Goal: Task Accomplishment & Management: Use online tool/utility

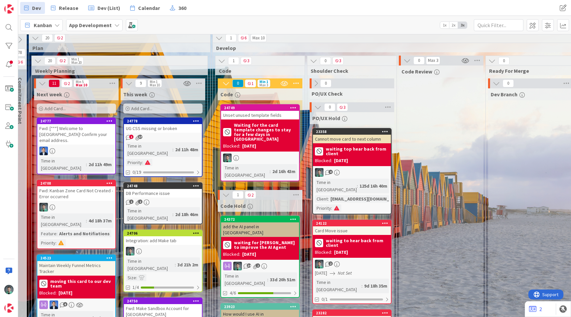
scroll to position [0, 696]
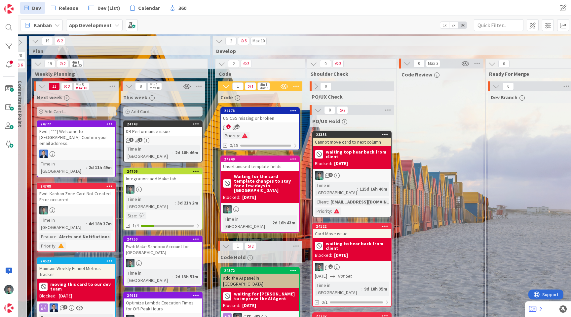
click at [258, 125] on div "1 17" at bounding box center [260, 127] width 78 height 6
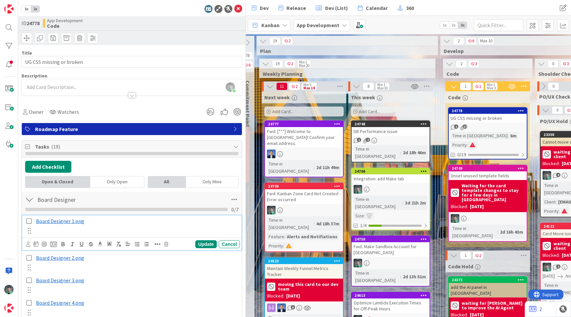
click at [65, 221] on span "Board Designer 1.png" at bounding box center [60, 220] width 48 height 7
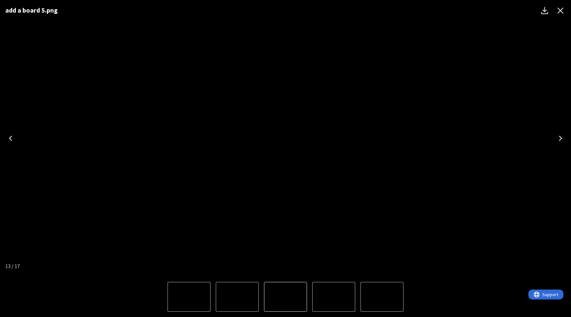
click at [560, 9] on icon "Close" at bounding box center [560, 10] width 11 height 11
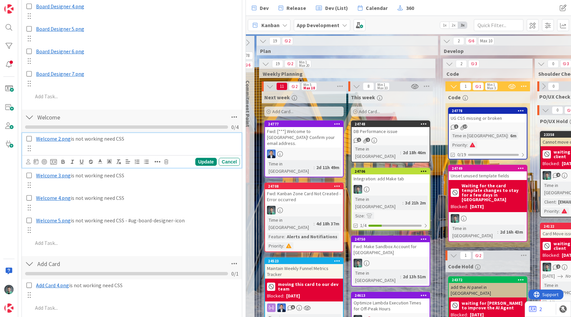
click at [59, 137] on span "Welcome 2.png" at bounding box center [53, 138] width 35 height 7
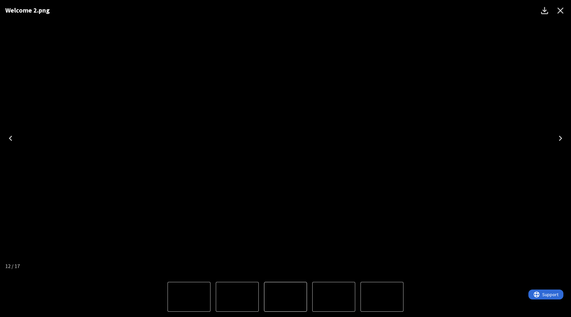
scroll to position [282, 0]
click at [562, 12] on icon "Close" at bounding box center [561, 11] width 6 height 6
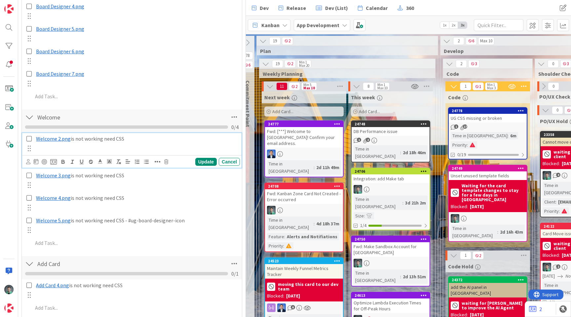
scroll to position [295, 0]
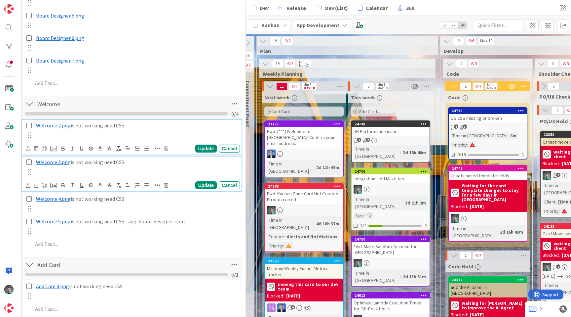
click at [55, 163] on span "Welcome 3.png" at bounding box center [53, 162] width 35 height 7
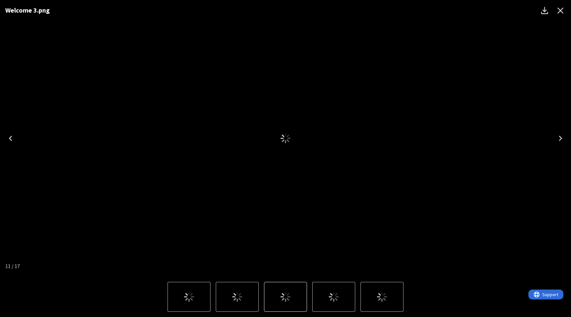
scroll to position [281, 0]
click at [564, 9] on icon "Close" at bounding box center [560, 10] width 11 height 11
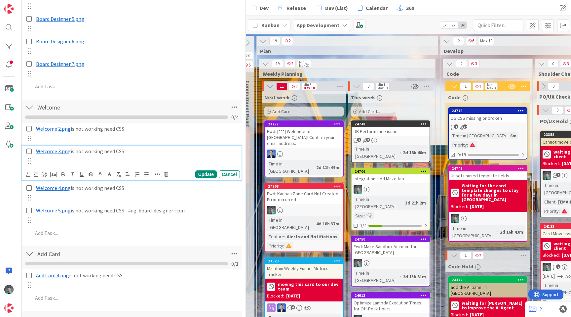
scroll to position [293, 0]
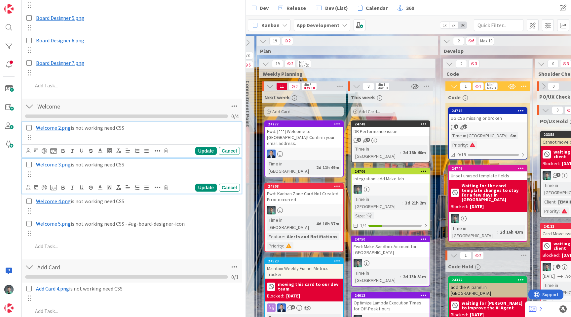
click at [55, 127] on span "Welcome 2.png" at bounding box center [53, 127] width 35 height 7
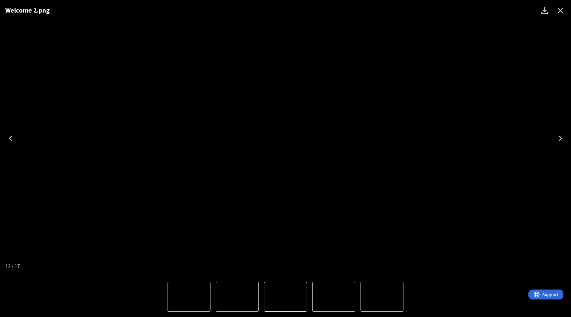
click at [561, 9] on icon "Close" at bounding box center [561, 11] width 6 height 6
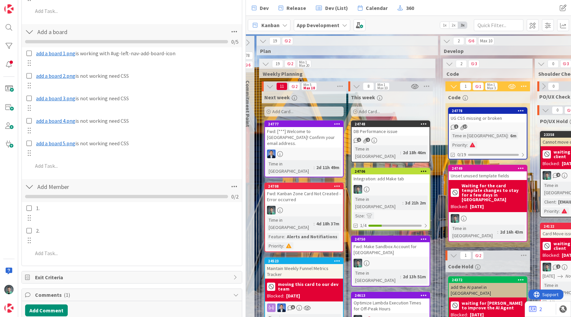
scroll to position [540, 0]
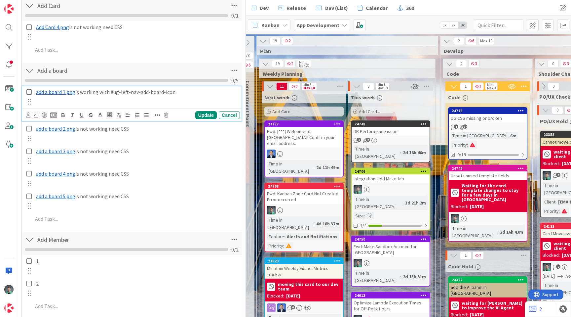
click at [64, 93] on span "add a board 1.png" at bounding box center [55, 92] width 39 height 7
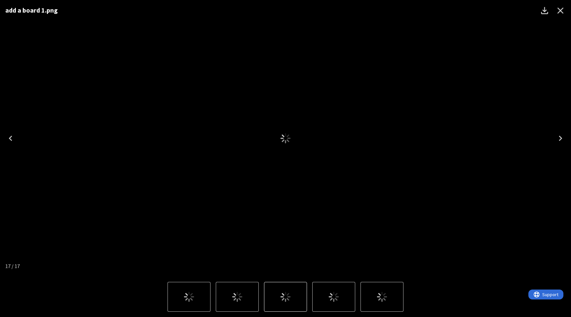
scroll to position [525, 0]
click at [561, 10] on icon "Close" at bounding box center [560, 10] width 11 height 11
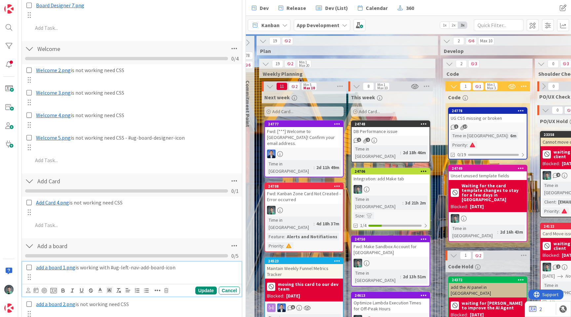
scroll to position [350, 0]
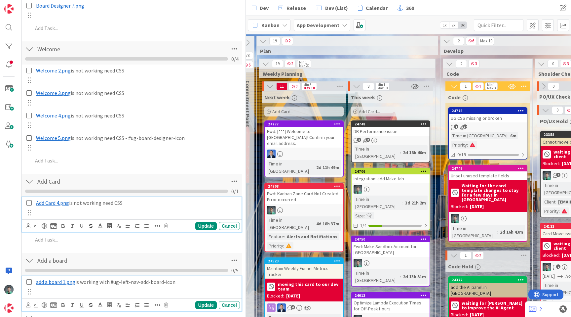
click at [61, 203] on span "Add Card 4.png" at bounding box center [52, 202] width 33 height 7
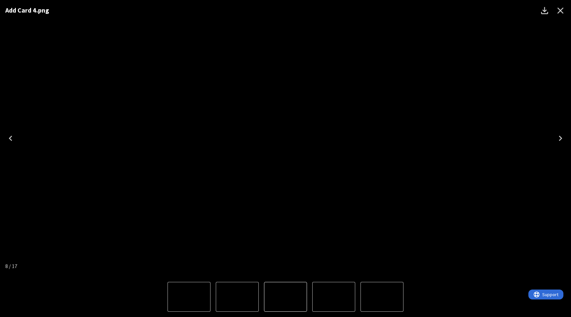
click at [470, 71] on div "Add Card 4.png" at bounding box center [285, 138] width 571 height 276
click at [561, 11] on icon "Close" at bounding box center [561, 11] width 6 height 6
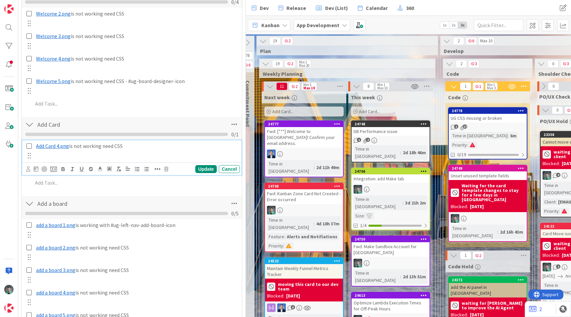
scroll to position [406, 0]
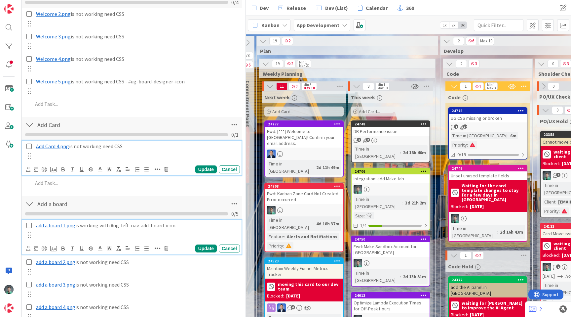
click at [116, 225] on p "﻿ add a board 1.png ﻿ is working with #ug-left-nav-add-board-icon" at bounding box center [136, 225] width 201 height 8
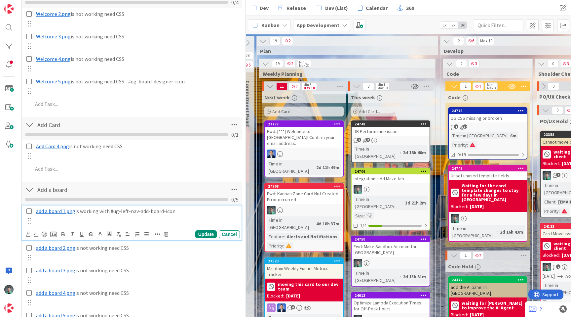
scroll to position [392, 0]
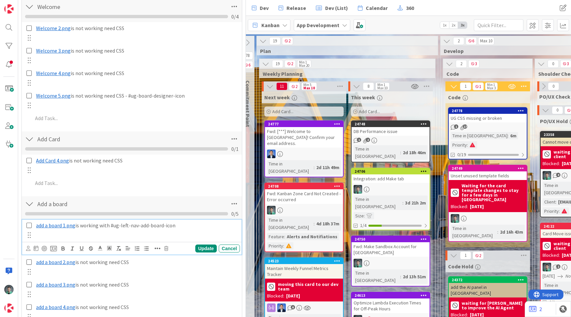
drag, startPoint x: 116, startPoint y: 225, endPoint x: 164, endPoint y: 225, distance: 47.9
click at [164, 225] on p "﻿ add a board 1.png ﻿ is working with #ug-left-nav-add-board-icon" at bounding box center [136, 225] width 201 height 8
copy p "ug-left-nav-add-board-icon"
click at [92, 223] on p "﻿ add a board 1.png ﻿ is working with #ug-left-nav-add-board-icon" at bounding box center [136, 225] width 201 height 8
click at [63, 223] on span "add a board 1.png" at bounding box center [55, 225] width 39 height 7
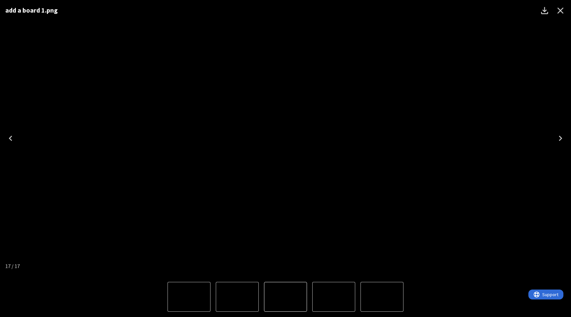
click at [565, 8] on icon "Close" at bounding box center [560, 10] width 11 height 11
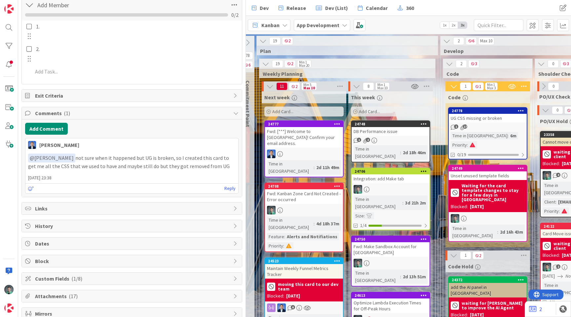
scroll to position [742, 0]
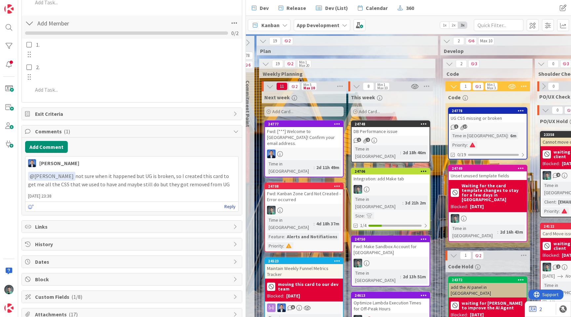
click at [224, 205] on link "Reply" at bounding box center [229, 206] width 11 height 8
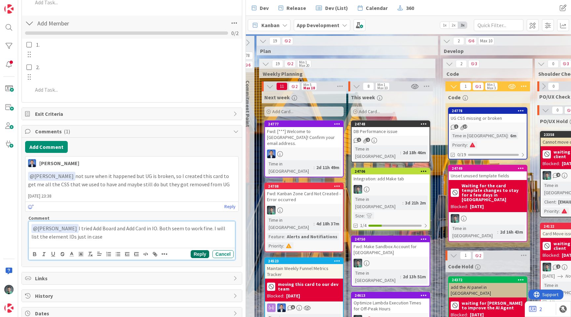
click at [195, 253] on button "Reply" at bounding box center [200, 254] width 19 height 8
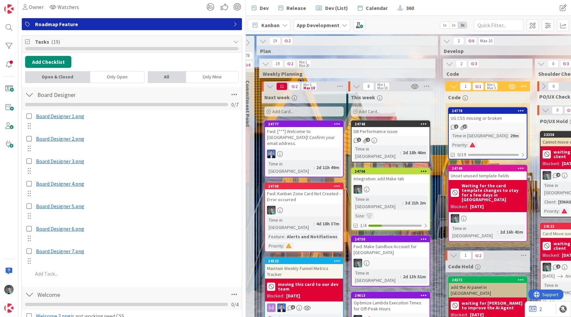
scroll to position [105, 0]
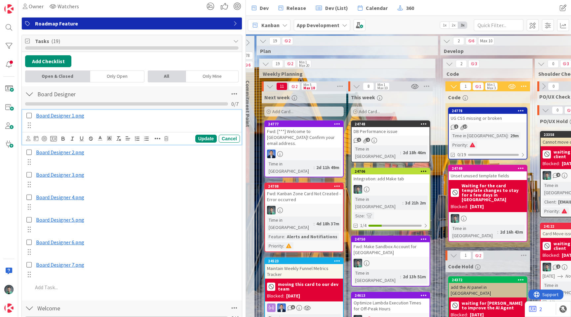
click at [60, 116] on span "Board Designer 1.png" at bounding box center [60, 115] width 48 height 7
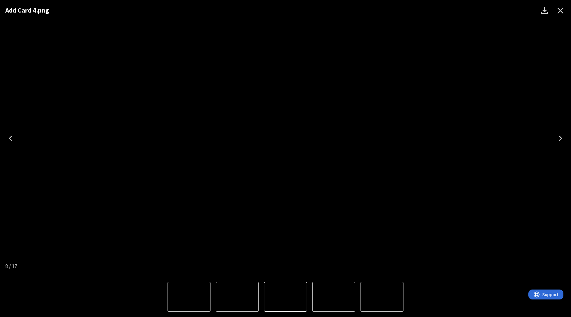
click at [559, 11] on icon "Close" at bounding box center [561, 11] width 6 height 6
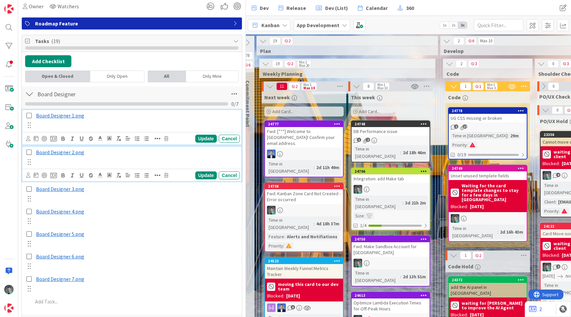
click at [56, 152] on span "Board Designer 2.png" at bounding box center [60, 152] width 48 height 7
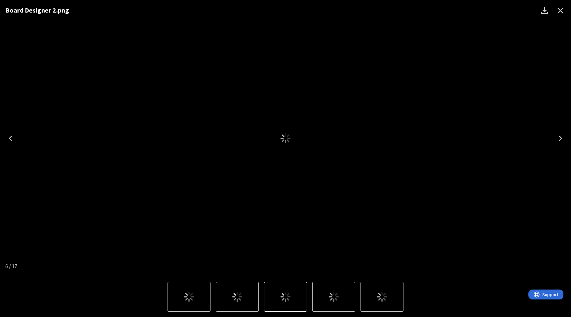
scroll to position [91, 0]
click at [560, 11] on icon "Close" at bounding box center [561, 11] width 6 height 6
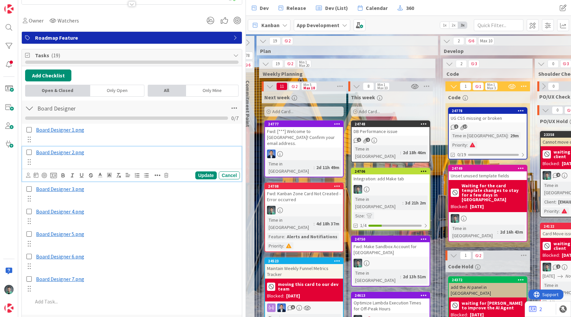
click at [137, 156] on p "﻿ Board Designer 2.png ﻿" at bounding box center [136, 152] width 201 height 8
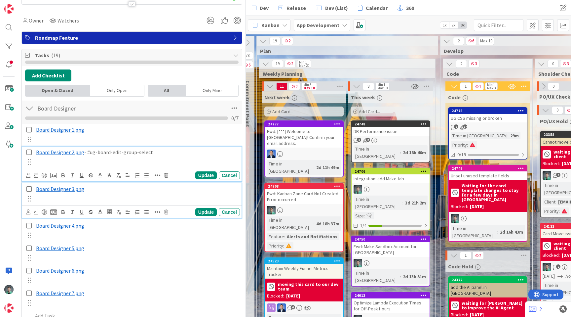
click at [60, 189] on span "Board Designer 3.png" at bounding box center [60, 188] width 48 height 7
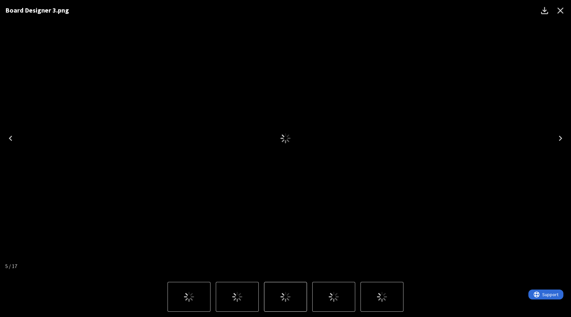
scroll to position [77, 0]
click at [563, 11] on icon "Close" at bounding box center [560, 10] width 11 height 11
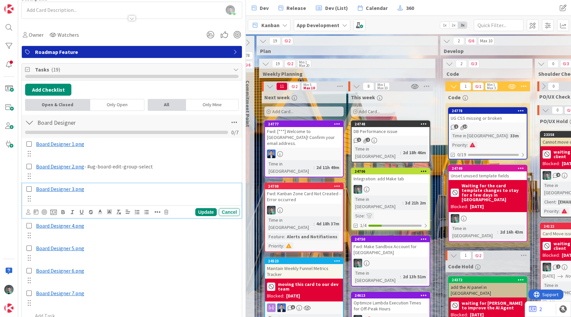
click at [95, 188] on p "﻿ Board Designer 3.png ﻿" at bounding box center [136, 189] width 201 height 8
click at [200, 210] on div "Update" at bounding box center [205, 212] width 21 height 8
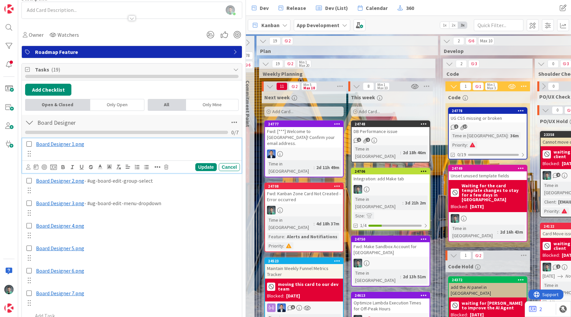
click at [75, 142] on span "Board Designer 1.png" at bounding box center [60, 143] width 48 height 7
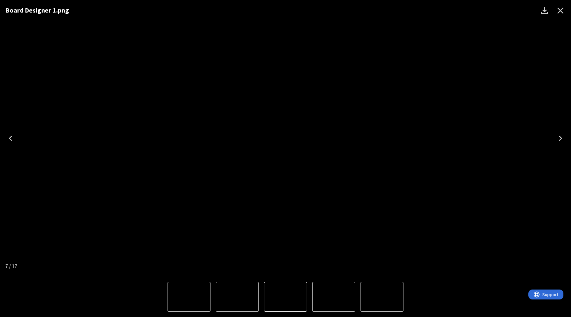
click at [561, 11] on icon "Close" at bounding box center [561, 11] width 6 height 6
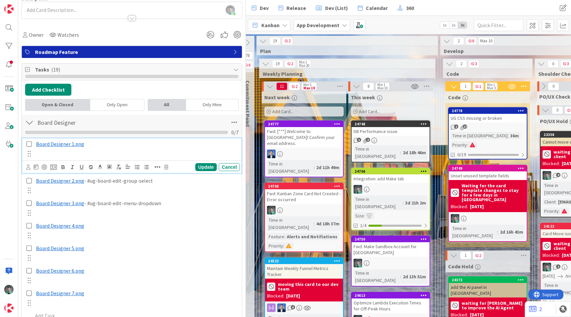
click at [138, 141] on p "﻿ Board Designer 1.png ﻿" at bounding box center [136, 144] width 201 height 8
click at [204, 167] on div "Update" at bounding box center [205, 167] width 21 height 8
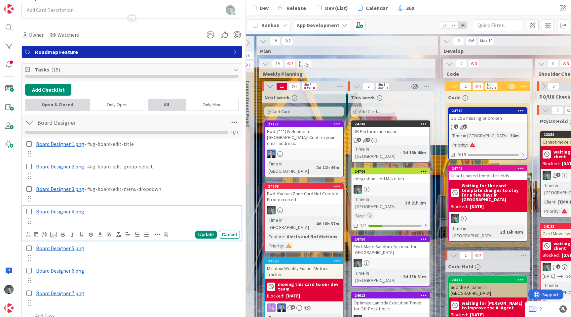
click at [71, 211] on span "Board Designer 4.png" at bounding box center [60, 211] width 48 height 7
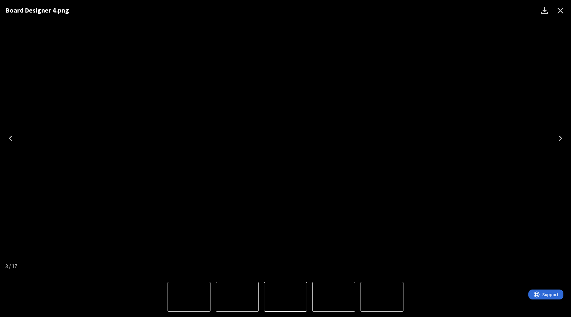
click at [563, 12] on icon "Close" at bounding box center [560, 10] width 11 height 11
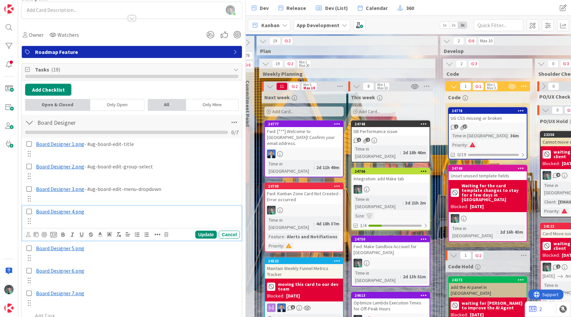
click at [119, 211] on p "﻿ Board Designer 4.png ﻿" at bounding box center [136, 212] width 201 height 8
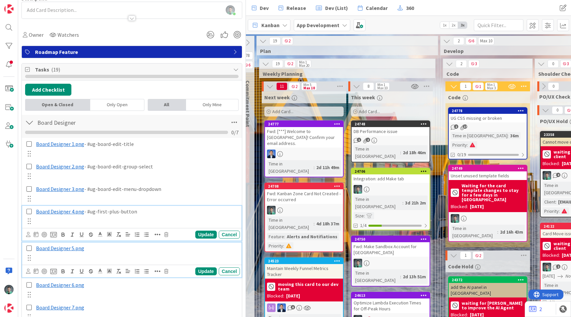
click at [61, 248] on span "Board Designer 5.png" at bounding box center [60, 248] width 48 height 7
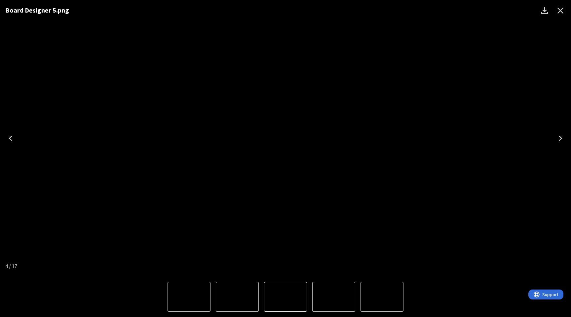
click at [562, 12] on icon "Close" at bounding box center [560, 10] width 11 height 11
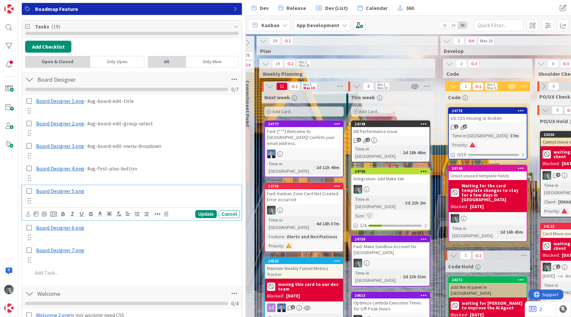
scroll to position [124, 0]
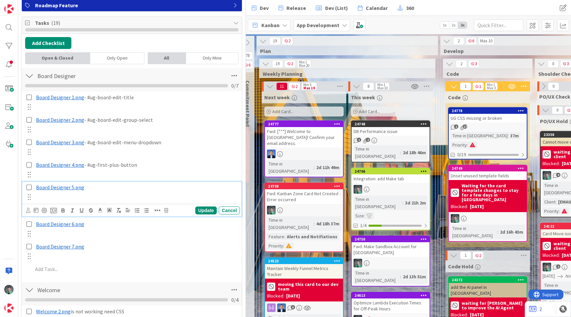
click at [69, 189] on span "Board Designer 5.png" at bounding box center [60, 187] width 48 height 7
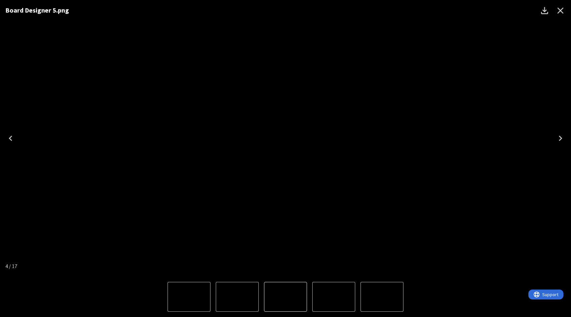
click at [561, 11] on icon "Close" at bounding box center [561, 11] width 6 height 6
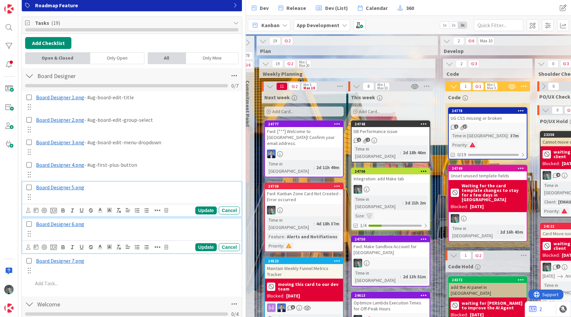
click at [76, 227] on p "﻿ Board Designer 6.png ﻿" at bounding box center [136, 224] width 201 height 8
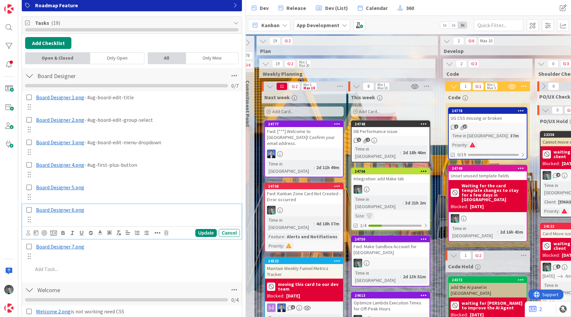
scroll to position [109, 0]
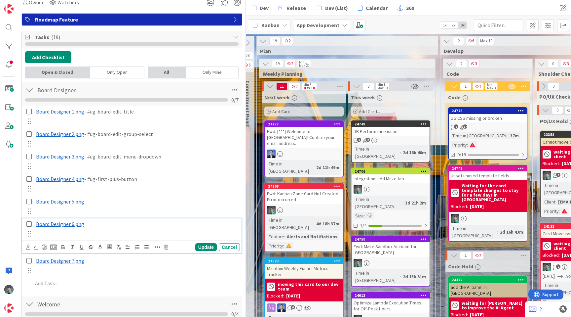
click at [75, 223] on span "Board Designer 6.png" at bounding box center [60, 223] width 48 height 7
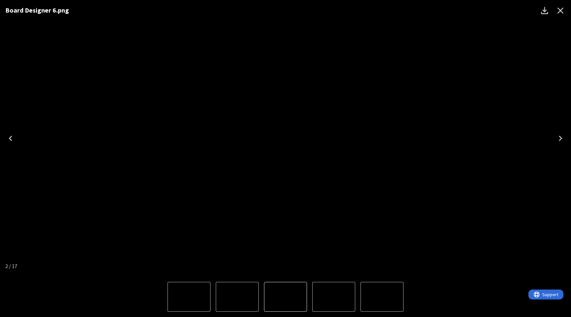
click at [559, 8] on icon "Close" at bounding box center [561, 11] width 6 height 6
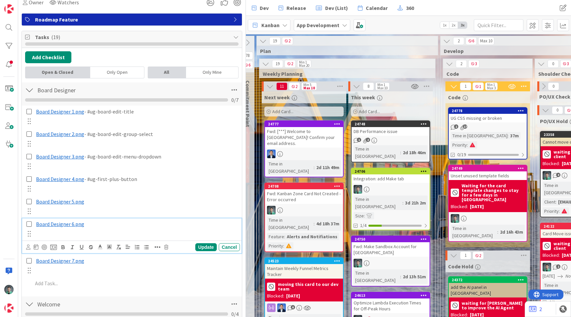
click at [74, 224] on span "Board Designer 6.png" at bounding box center [60, 223] width 48 height 7
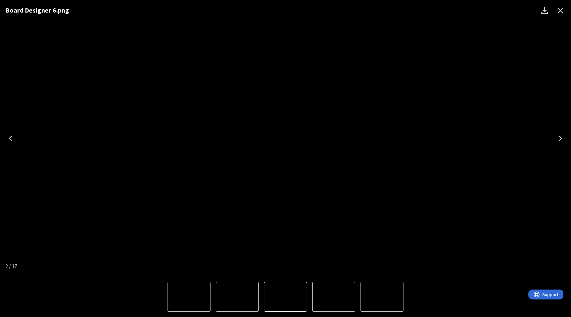
click at [560, 11] on icon "Close" at bounding box center [561, 11] width 6 height 6
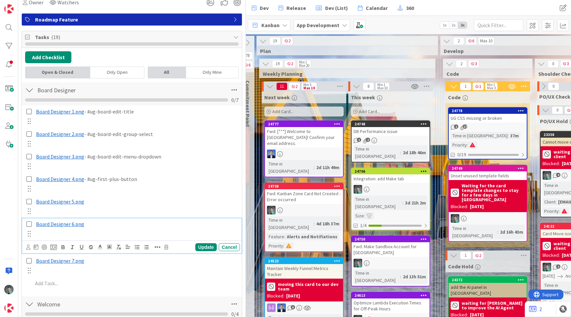
click at [75, 223] on span "Board Designer 6.png" at bounding box center [60, 223] width 48 height 7
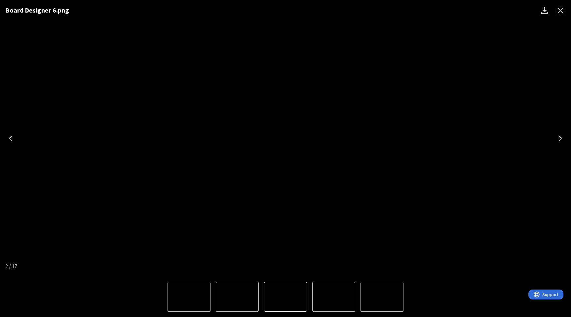
click at [562, 11] on icon "Close" at bounding box center [560, 10] width 11 height 11
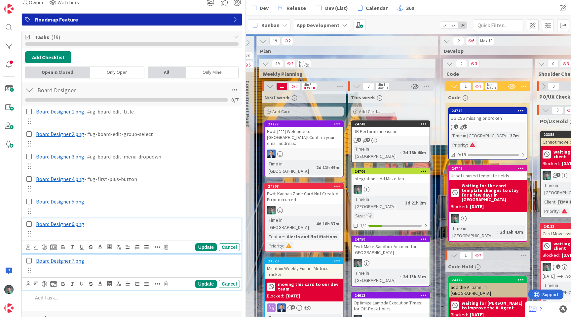
click at [67, 262] on span "Board Designer 7.png" at bounding box center [60, 260] width 48 height 7
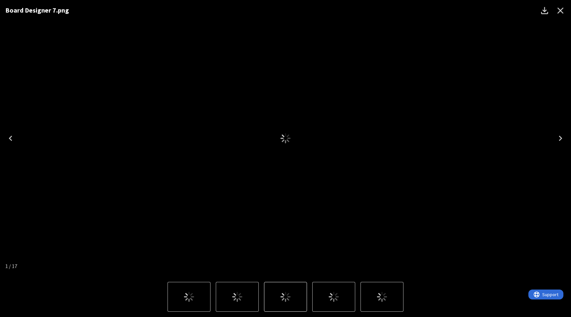
scroll to position [95, 0]
click at [560, 11] on icon "Close" at bounding box center [561, 11] width 6 height 6
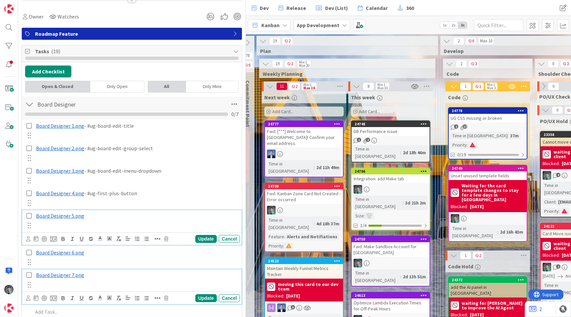
click at [66, 217] on span "Board Designer 5.png" at bounding box center [60, 215] width 48 height 7
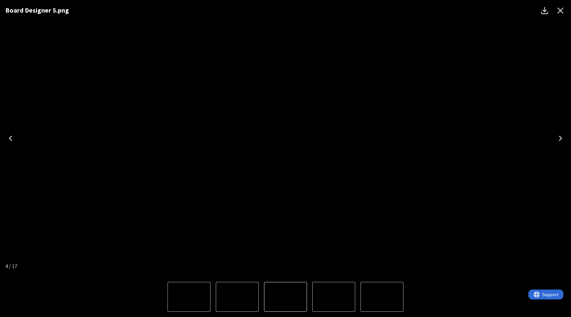
click at [560, 11] on icon "Close" at bounding box center [561, 11] width 6 height 6
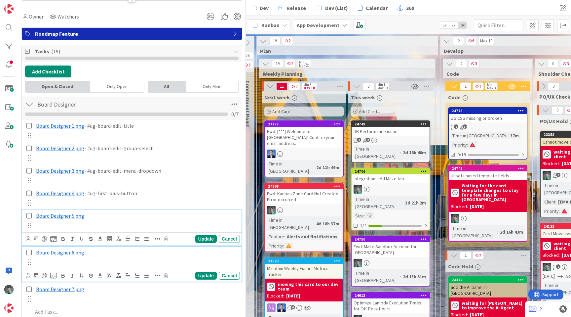
click at [79, 253] on span "Board Designer 6.png" at bounding box center [60, 252] width 48 height 7
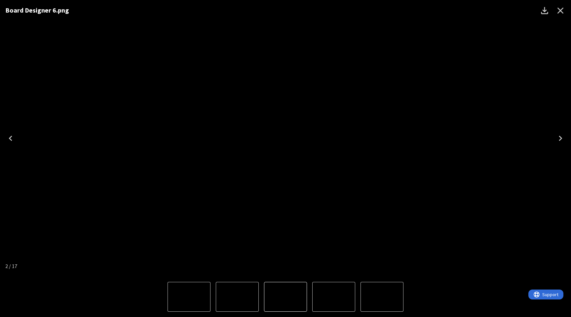
click at [559, 12] on icon "Close" at bounding box center [561, 11] width 6 height 6
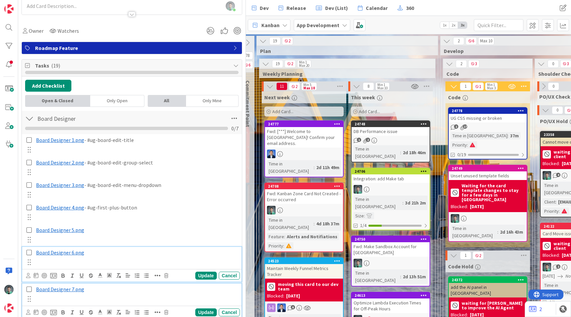
click at [55, 290] on span "Board Designer 7.png" at bounding box center [60, 289] width 48 height 7
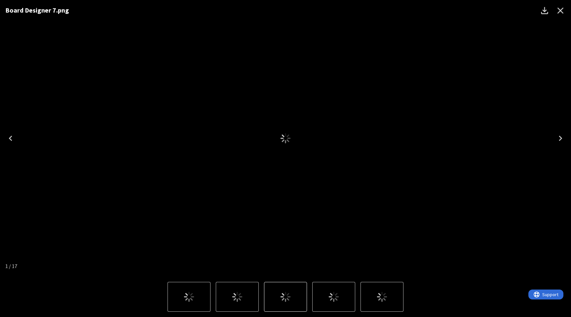
scroll to position [67, 0]
click at [561, 11] on icon "Close" at bounding box center [560, 10] width 11 height 11
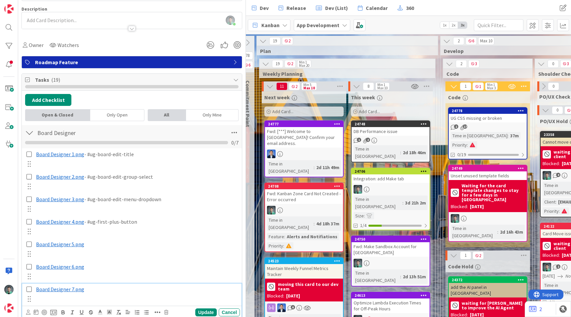
click at [65, 288] on span "Board Designer 7.png" at bounding box center [60, 289] width 48 height 7
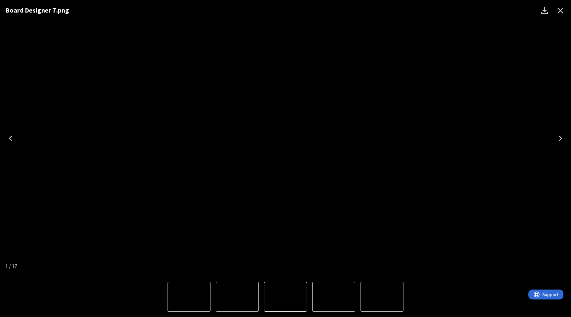
click at [560, 12] on icon "Close" at bounding box center [560, 10] width 11 height 11
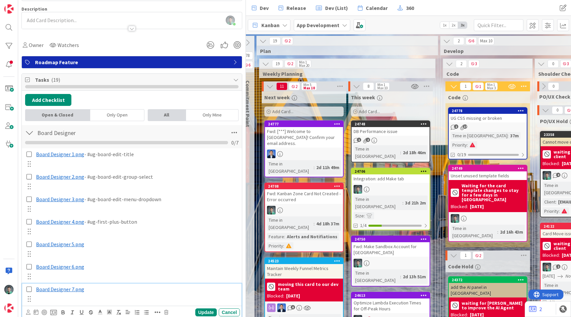
click at [106, 288] on p "﻿ Board Designer 7.png ﻿" at bounding box center [136, 289] width 201 height 8
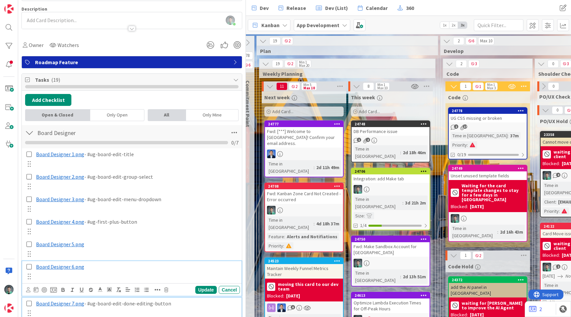
scroll to position [81, 0]
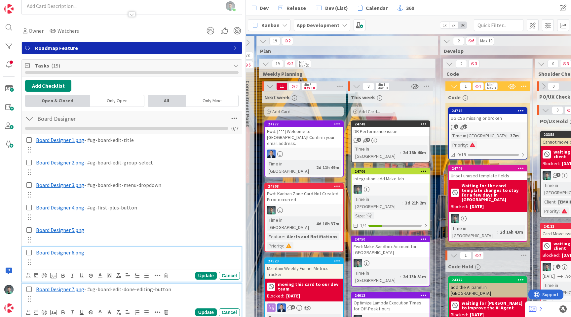
click at [60, 265] on div "﻿ Board Designer 6.png ﻿" at bounding box center [132, 257] width 215 height 20
click at [66, 254] on span "Board Designer 6.png" at bounding box center [60, 252] width 48 height 7
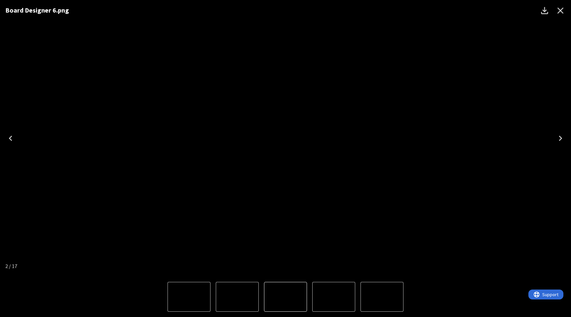
click at [565, 12] on icon "Close" at bounding box center [560, 10] width 11 height 11
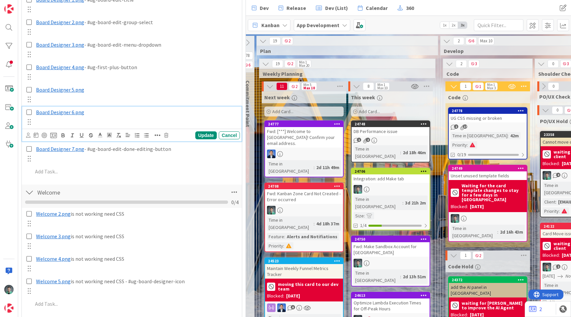
scroll to position [236, 0]
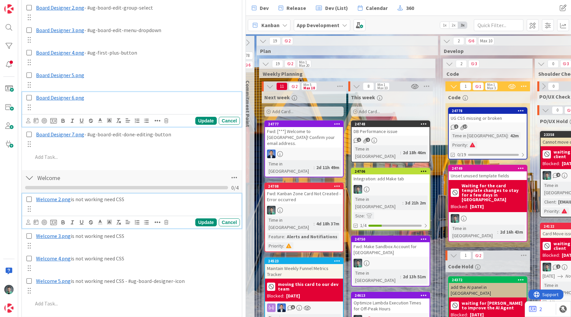
click at [55, 199] on span "Welcome 2.png" at bounding box center [53, 199] width 35 height 7
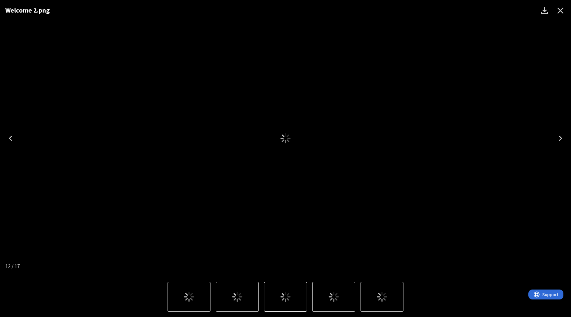
scroll to position [221, 0]
click at [560, 10] on icon "Close" at bounding box center [561, 11] width 6 height 6
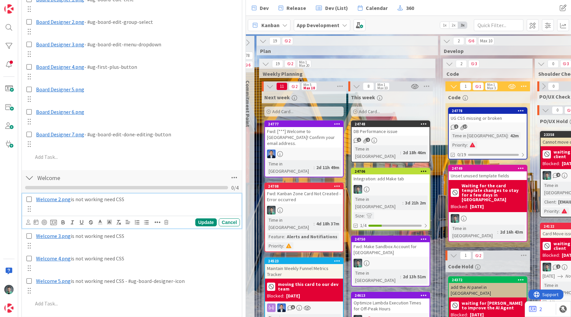
click at [44, 200] on span "Welcome 2.png" at bounding box center [53, 199] width 35 height 7
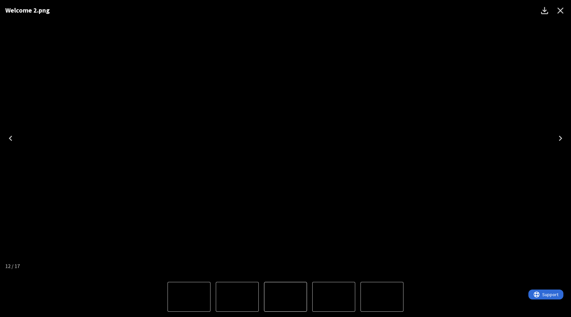
click at [562, 9] on icon "Close" at bounding box center [561, 11] width 6 height 6
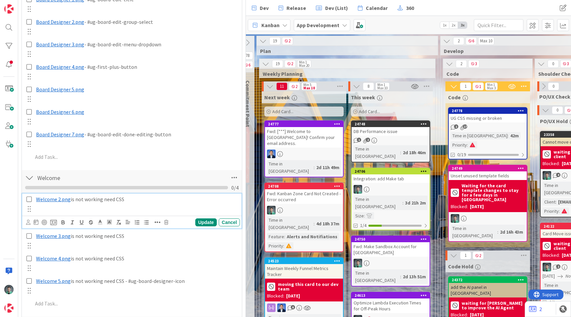
click at [148, 197] on p "﻿ Welcome 2.png ﻿ is not working need CSS" at bounding box center [136, 199] width 201 height 8
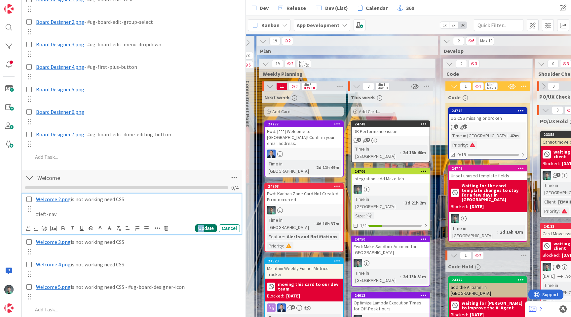
click at [198, 227] on div "Update" at bounding box center [205, 228] width 21 height 8
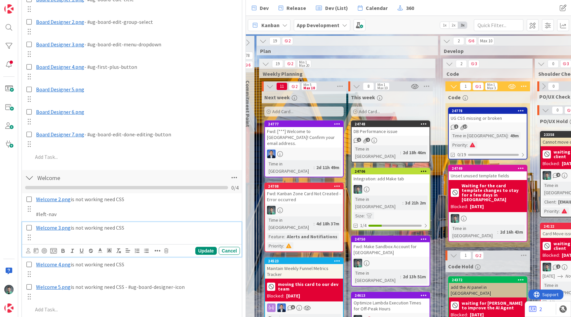
click at [169, 226] on p "﻿ Welcome 3.png ﻿ is not working need CSS" at bounding box center [136, 228] width 201 height 8
click at [63, 228] on span "Welcome 3.png" at bounding box center [53, 227] width 35 height 7
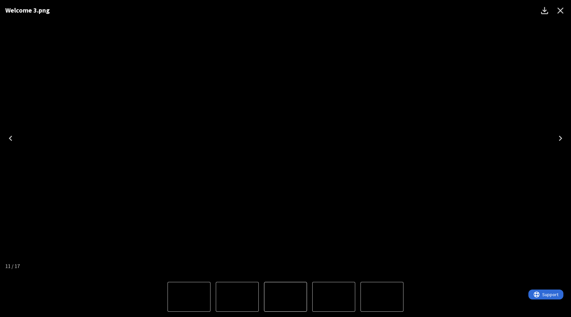
click at [561, 11] on icon "Close" at bounding box center [561, 11] width 6 height 6
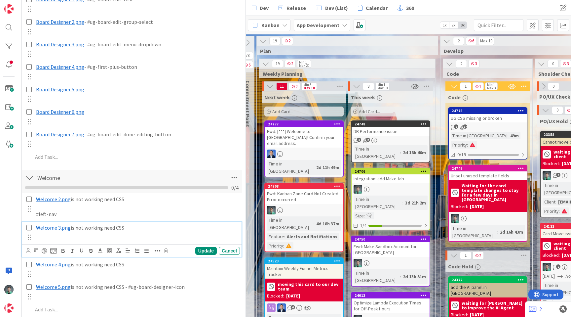
click at [144, 230] on p "﻿ Welcome 3.png ﻿ is not working need CSS" at bounding box center [136, 228] width 201 height 8
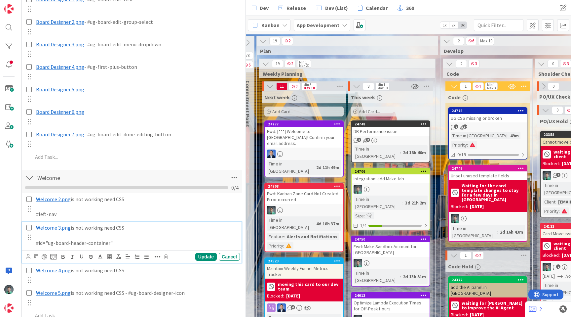
click at [51, 242] on p "#id="ug-board-header-container"" at bounding box center [136, 243] width 201 height 8
drag, startPoint x: 51, startPoint y: 242, endPoint x: 95, endPoint y: 242, distance: 44.3
click at [95, 242] on p "#id="ug-board-header-container"" at bounding box center [136, 243] width 201 height 8
click at [158, 239] on p "#ug-board-header-container (not deployed yet)" at bounding box center [136, 243] width 201 height 8
click at [118, 242] on p "#ug-board-header-container (not deployed yet)" at bounding box center [136, 243] width 201 height 8
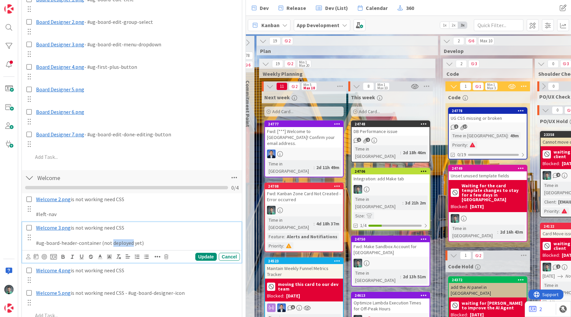
drag, startPoint x: 118, startPoint y: 242, endPoint x: 128, endPoint y: 242, distance: 9.9
click at [128, 242] on p "#ug-board-header-container (not deployed yet)" at bounding box center [136, 243] width 201 height 8
click at [200, 254] on div "Update" at bounding box center [205, 256] width 21 height 8
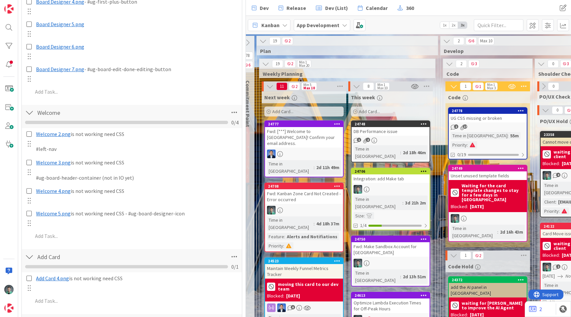
scroll to position [296, 0]
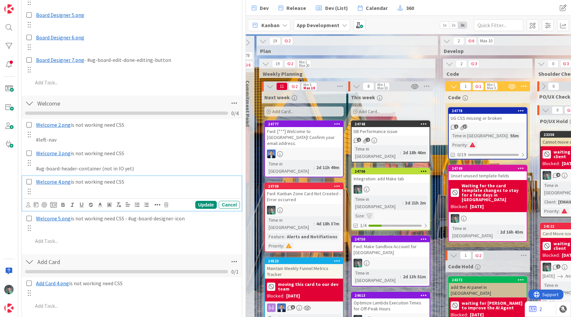
click at [44, 183] on span "Welcome 4.png" at bounding box center [53, 181] width 35 height 7
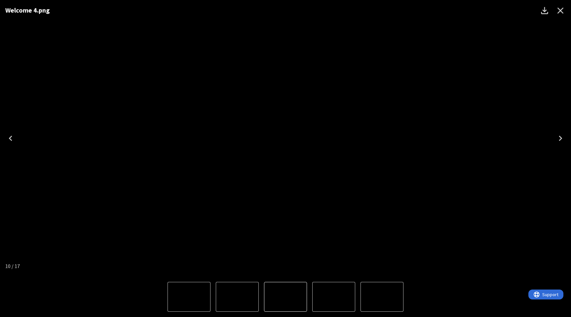
click at [559, 10] on icon "Close" at bounding box center [561, 11] width 6 height 6
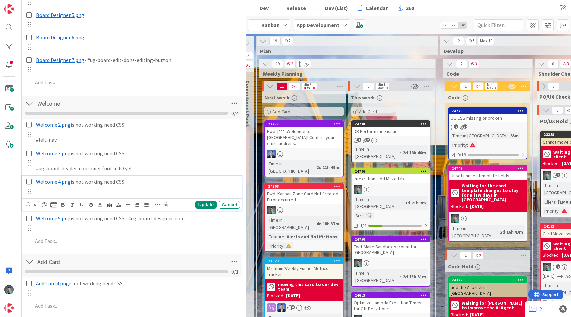
click at [112, 191] on div "﻿ Welcome 4.png ﻿ is not working need CSS" at bounding box center [132, 186] width 215 height 20
click at [136, 183] on p "﻿ Welcome 4.png ﻿ is not working need CSS" at bounding box center [136, 182] width 201 height 8
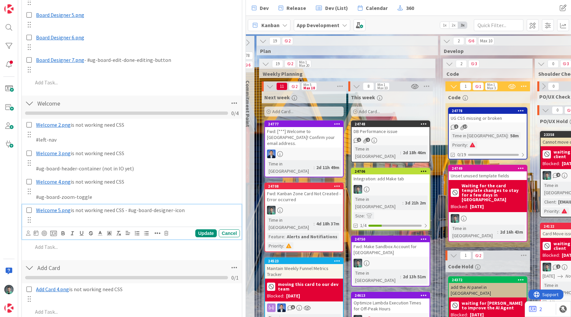
click at [46, 209] on span "Welcome 5.png" at bounding box center [53, 210] width 35 height 7
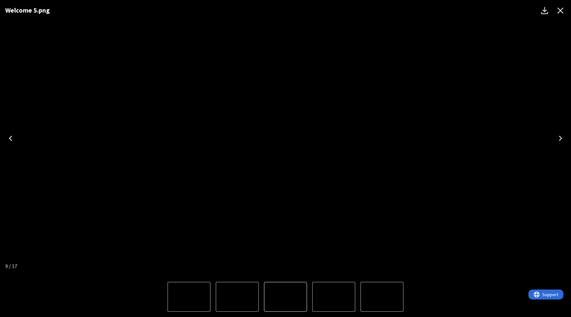
click at [562, 12] on icon "Close" at bounding box center [561, 11] width 6 height 6
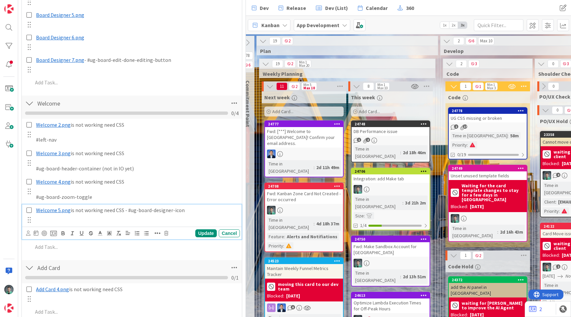
click at [190, 212] on p "﻿ Welcome 5.png ﻿ is not working need CSS - #ug-board-designer-icon" at bounding box center [136, 210] width 201 height 8
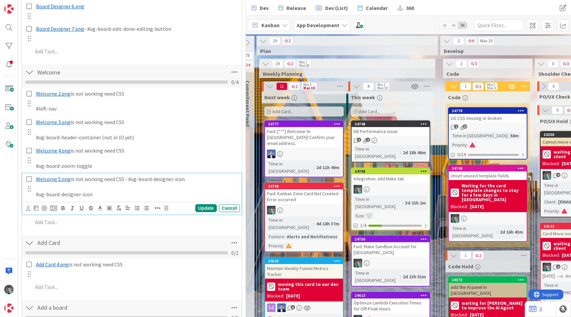
scroll to position [329, 0]
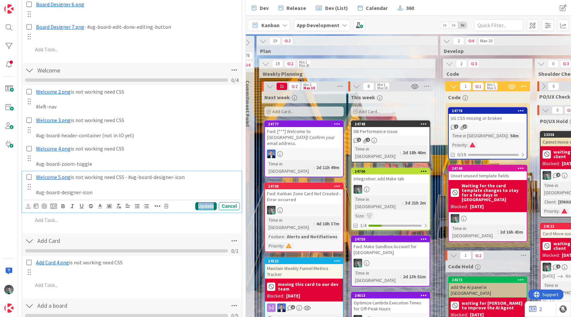
click at [196, 207] on div "Update" at bounding box center [205, 206] width 21 height 8
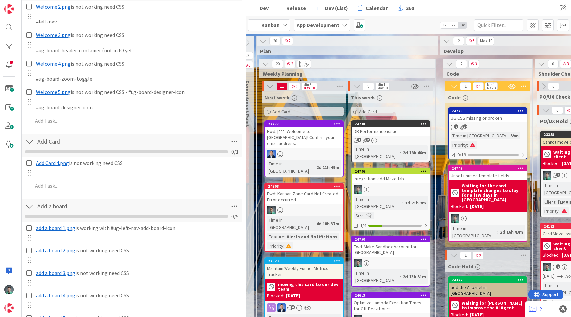
scroll to position [481, 0]
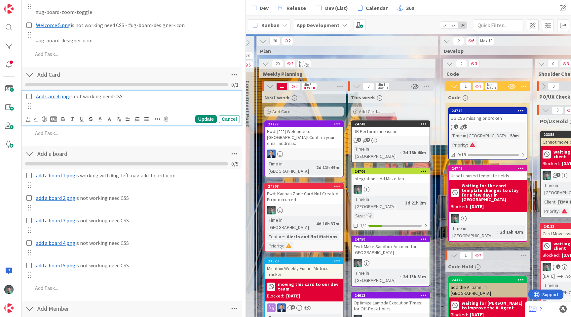
click at [60, 99] on span "Add Card 4.png" at bounding box center [52, 96] width 33 height 7
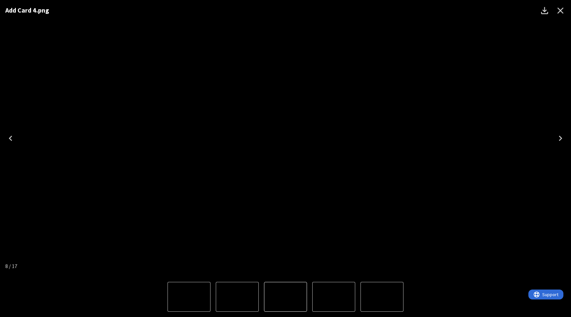
click at [13, 130] on button "Previous" at bounding box center [10, 138] width 21 height 26
click at [561, 11] on icon "Close" at bounding box center [561, 11] width 6 height 6
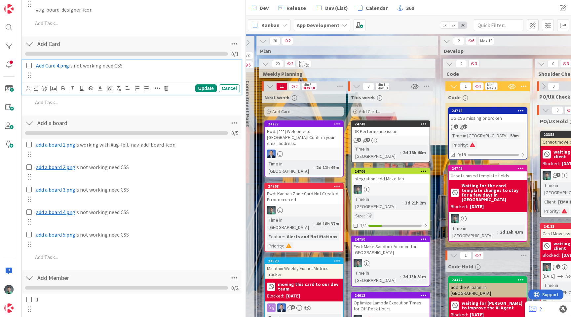
scroll to position [506, 0]
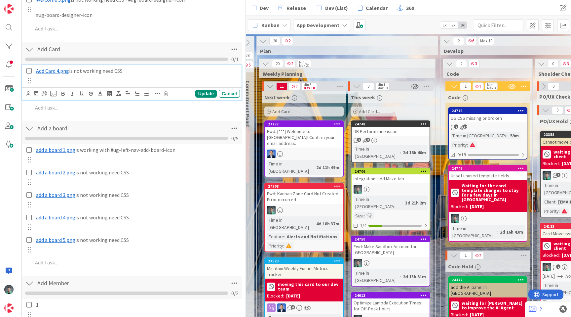
click at [56, 70] on span "Add Card 4.png" at bounding box center [52, 70] width 33 height 7
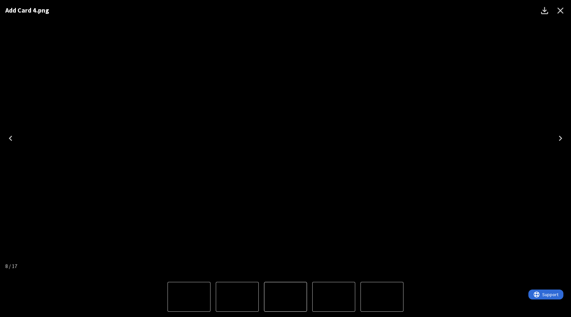
click at [562, 8] on icon "Close" at bounding box center [560, 10] width 11 height 11
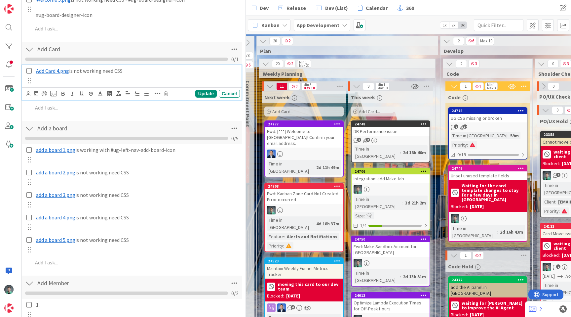
click at [170, 67] on p "﻿ Add Card 4.png ﻿ is not working need CSS" at bounding box center [136, 71] width 201 height 8
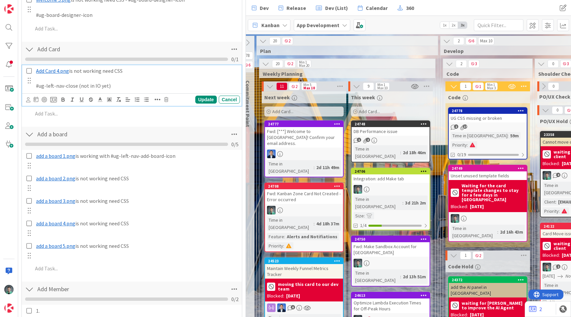
click at [162, 82] on p "#ug-left-nav-close (not in IO yet)" at bounding box center [136, 86] width 201 height 8
click at [200, 98] on div "Update" at bounding box center [205, 100] width 21 height 8
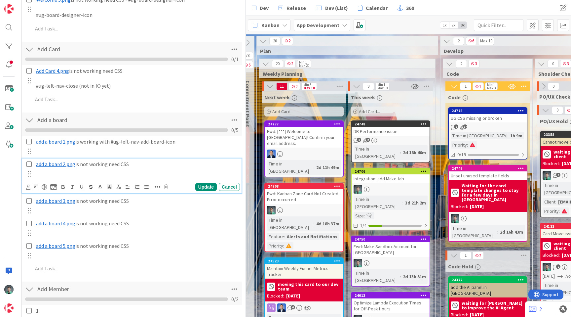
click at [58, 164] on span "add a board 2.png" at bounding box center [55, 164] width 39 height 7
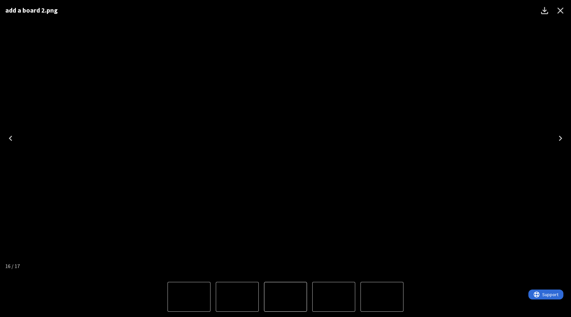
click at [561, 11] on icon "Close" at bounding box center [560, 10] width 11 height 11
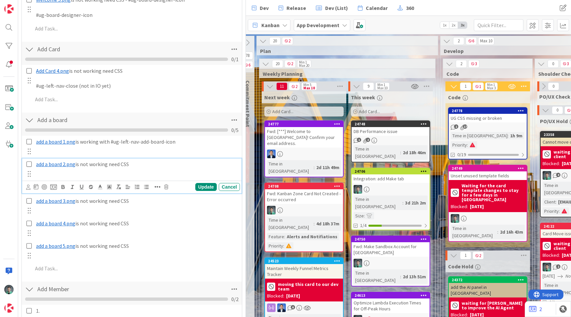
click at [157, 162] on p "﻿ add a board 2.png ﻿ is not working need CSS" at bounding box center [136, 164] width 201 height 8
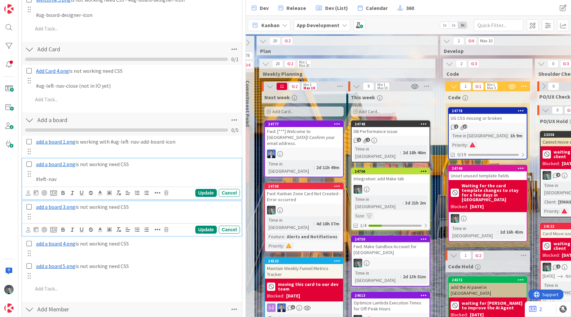
click at [60, 208] on span "add a board 3.png" at bounding box center [55, 206] width 39 height 7
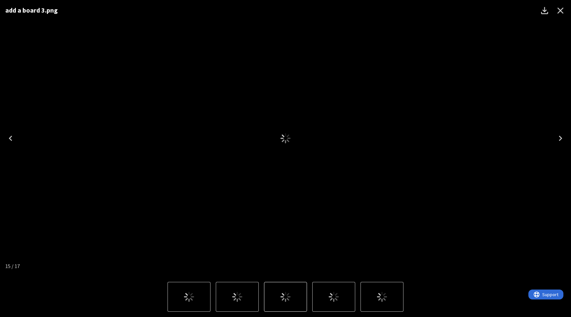
scroll to position [492, 0]
click at [560, 11] on icon "Close" at bounding box center [561, 11] width 6 height 6
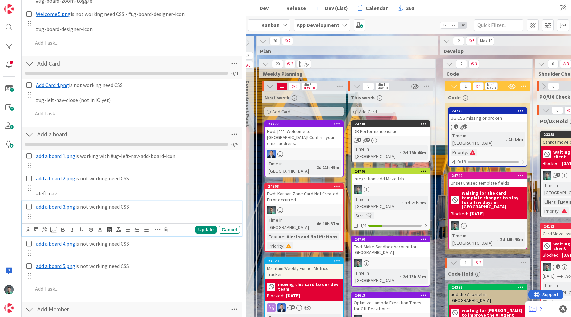
click at [155, 209] on p "﻿ add a board 3.png ﻿ is not working need CSS" at bounding box center [136, 207] width 201 height 8
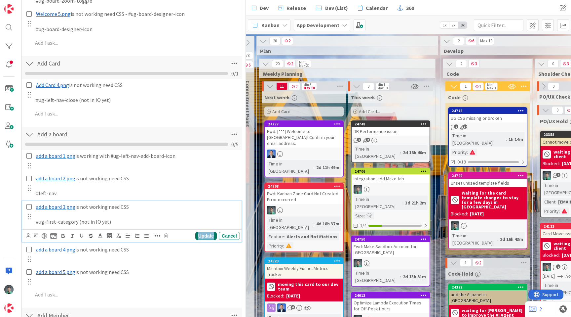
click at [203, 237] on div "Update" at bounding box center [205, 236] width 21 height 8
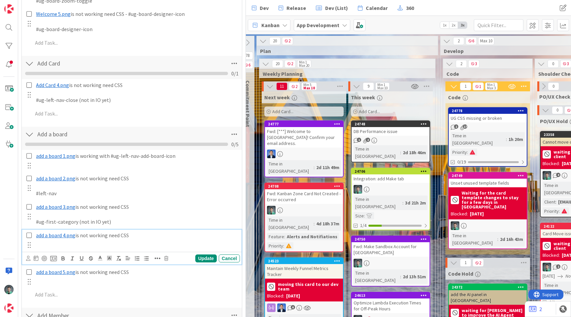
click at [68, 234] on span "add a board 4.png" at bounding box center [55, 235] width 39 height 7
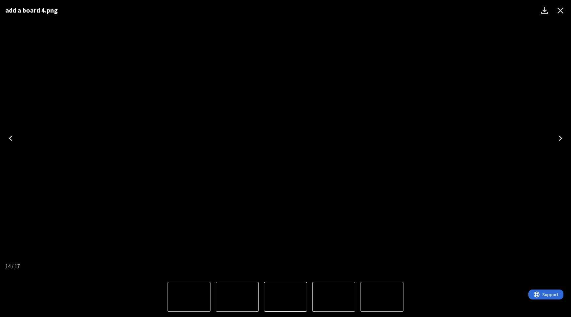
click at [562, 9] on icon "Close" at bounding box center [561, 11] width 6 height 6
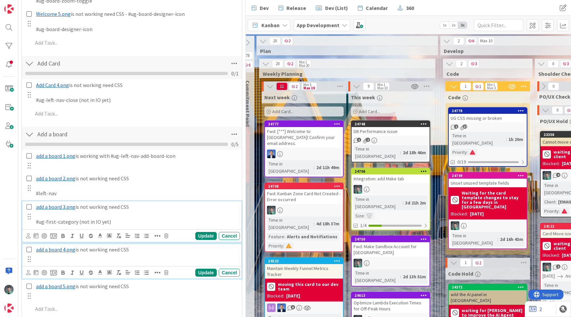
scroll to position [506, 0]
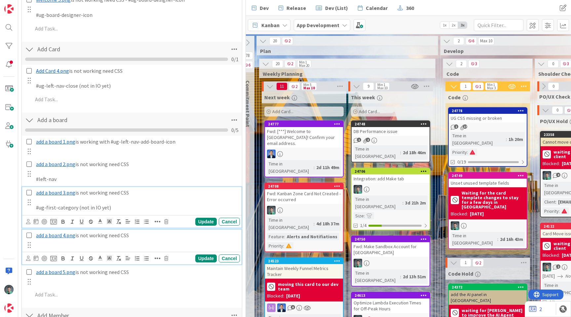
click at [39, 222] on div "﻿ add a board 3.png ﻿ is not working need CSS #ug-first-category (not in IO yet…" at bounding box center [131, 207] width 219 height 41
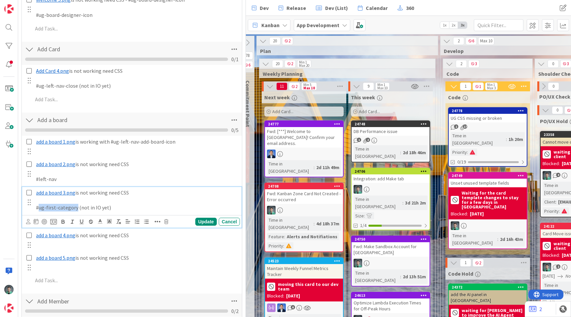
click at [75, 209] on p "#ug-first-category (not in IO yet)" at bounding box center [136, 208] width 201 height 8
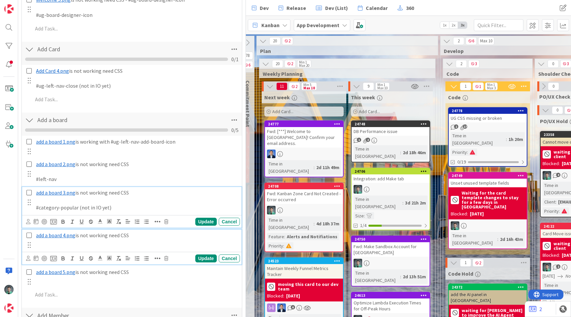
click at [150, 236] on p "﻿ add a board 4.png ﻿ is not working need CSS" at bounding box center [136, 235] width 201 height 8
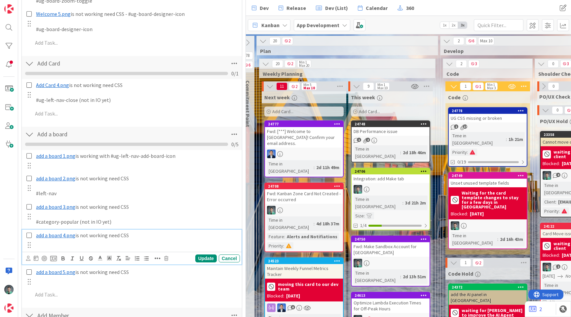
click at [54, 235] on span "add a board 4.png" at bounding box center [55, 235] width 39 height 7
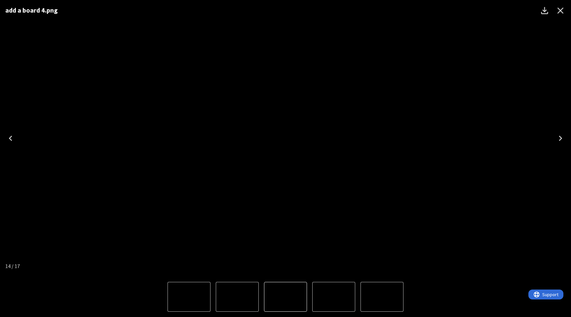
click at [561, 11] on icon "Close" at bounding box center [561, 11] width 6 height 6
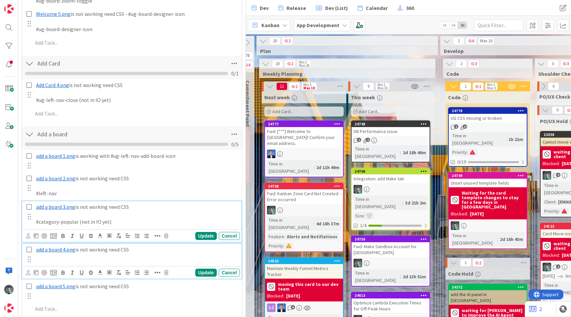
scroll to position [506, 0]
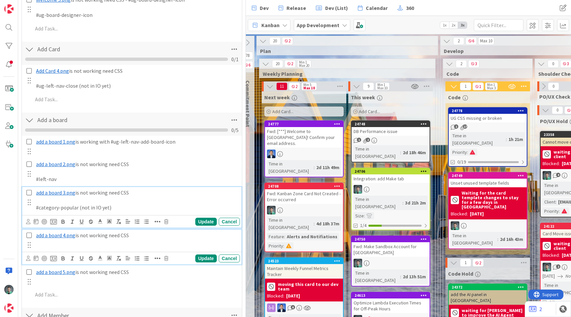
click at [44, 220] on div "﻿ add a board 3.png ﻿ is not working need CSS #category-popular (not in IO yet)…" at bounding box center [131, 207] width 219 height 41
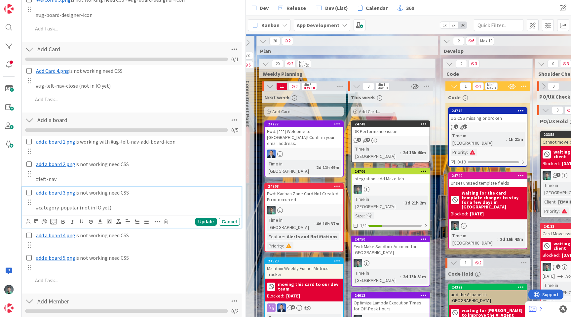
click at [52, 208] on p "#category-popular (not in IO yet)" at bounding box center [136, 208] width 201 height 8
drag, startPoint x: 52, startPoint y: 208, endPoint x: 63, endPoint y: 208, distance: 11.6
click at [63, 208] on p "#category-popular (not in IO yet)" at bounding box center [136, 208] width 201 height 8
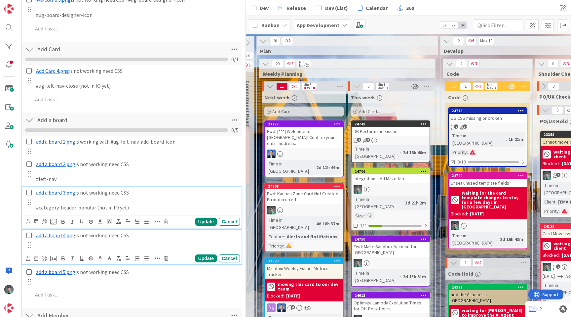
click at [155, 234] on p "﻿ add a board 4.png ﻿ is not working need CSS" at bounding box center [136, 235] width 201 height 8
click at [143, 221] on div "﻿ add a board 3.png ﻿ is not working need CSS #category-header-popular (not in …" at bounding box center [131, 207] width 219 height 41
click at [54, 235] on span "add a board 4.png" at bounding box center [55, 235] width 39 height 7
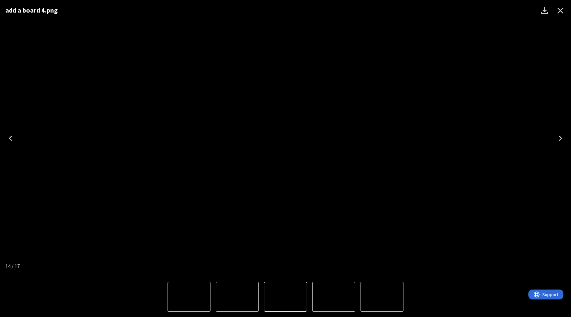
click at [560, 10] on icon "Close" at bounding box center [561, 11] width 6 height 6
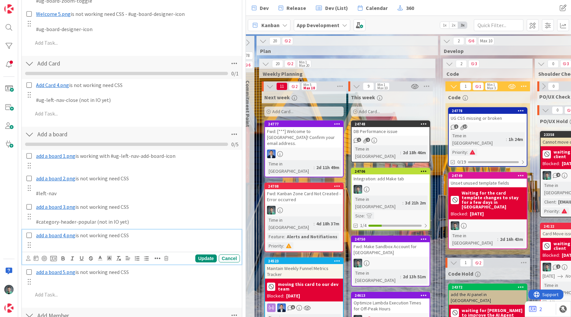
click at [145, 236] on p "﻿ add a board 4.png ﻿ is not working need CSS" at bounding box center [136, 235] width 201 height 8
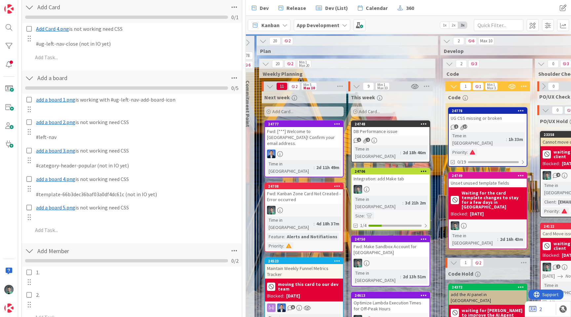
scroll to position [555, 0]
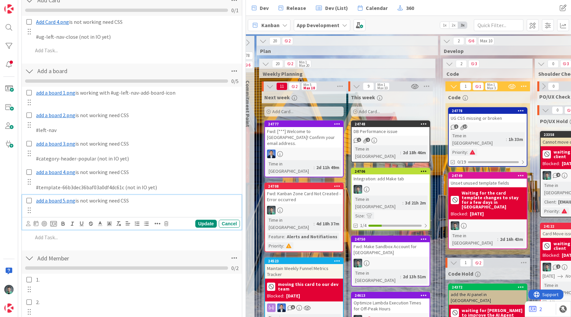
click at [67, 202] on span "add a board 5.png" at bounding box center [55, 200] width 39 height 7
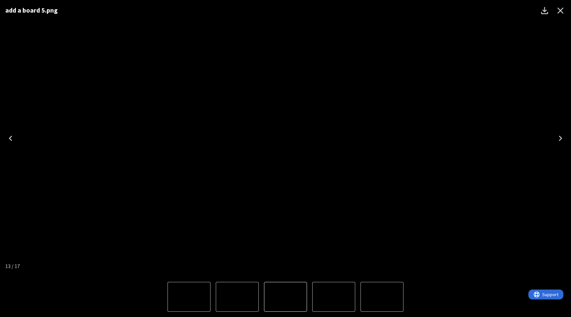
click at [561, 9] on icon "Close" at bounding box center [560, 10] width 11 height 11
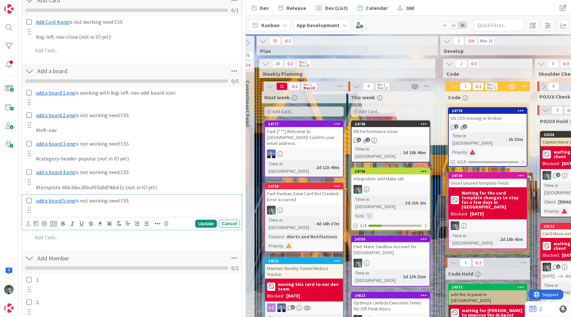
click at [136, 203] on p "﻿ add a board 5.png ﻿ is not working need CSS" at bounding box center [136, 201] width 201 height 8
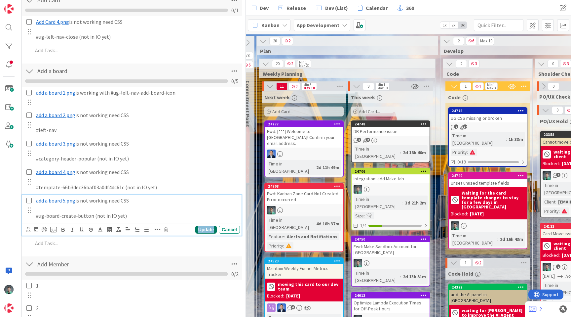
click at [200, 229] on div "Update" at bounding box center [205, 229] width 21 height 8
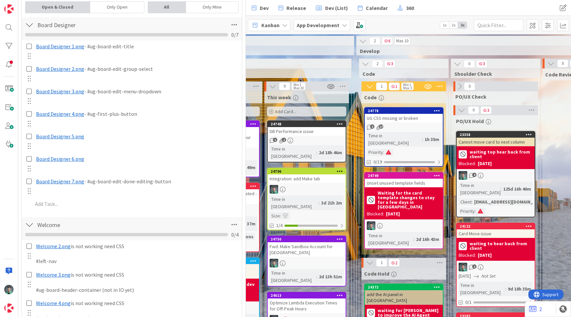
scroll to position [0, 780]
click at [409, 118] on div "UG CSS missing or broken" at bounding box center [404, 118] width 78 height 9
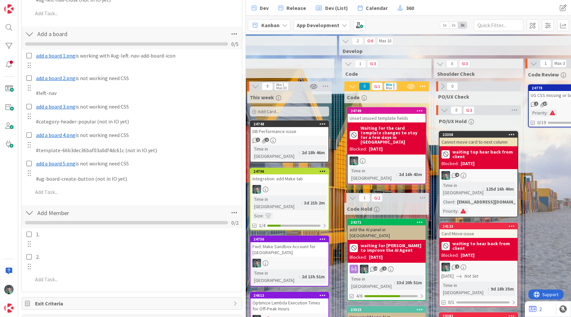
scroll to position [0, 792]
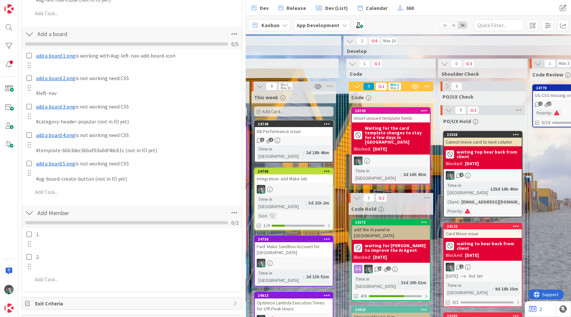
click at [292, 135] on div "DB Performance issue" at bounding box center [294, 131] width 78 height 9
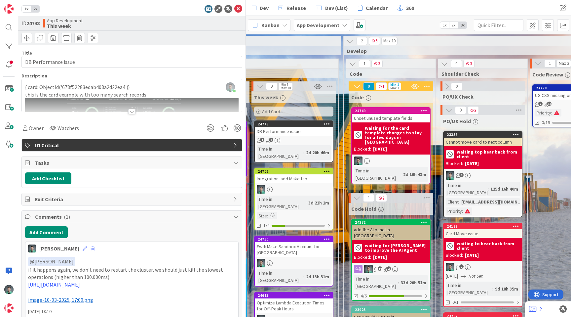
click at [105, 86] on div "Vladislav Pavlov joined 2 m ago { card: ObjectId('678f52283edab408a2d22ea4')} t…" at bounding box center [132, 95] width 220 height 33
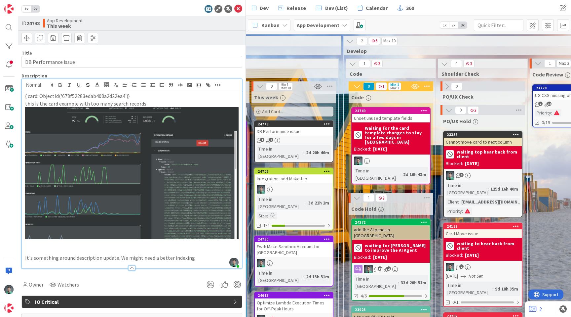
click at [31, 96] on p "{ card: ObjectId('678f52283edab408a2d22ea4')}" at bounding box center [131, 96] width 213 height 8
drag, startPoint x: 31, startPoint y: 96, endPoint x: 126, endPoint y: 96, distance: 94.5
click at [126, 96] on p "{ card: ObjectId('678f52283edab408a2d22ea4')}" at bounding box center [131, 96] width 213 height 8
copy p "card: ObjectId('678f52283edab408a2d22ea4')"
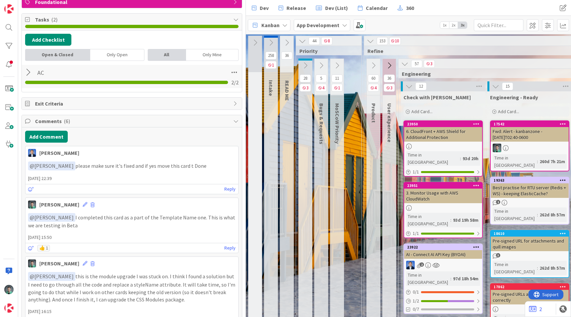
scroll to position [154, 0]
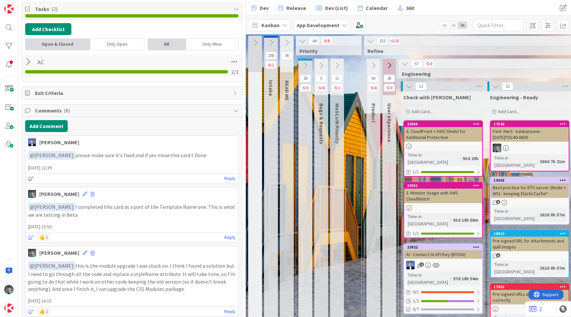
click at [31, 177] on icon at bounding box center [31, 178] width 6 height 5
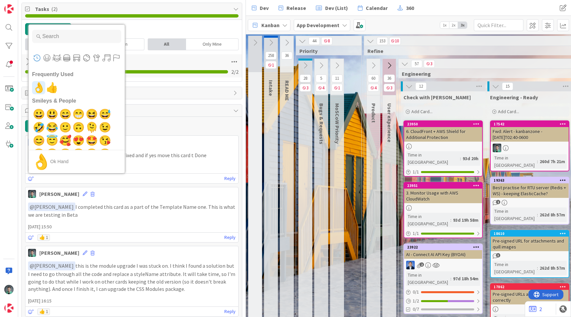
click at [38, 87] on span "👌" at bounding box center [39, 87] width 16 height 13
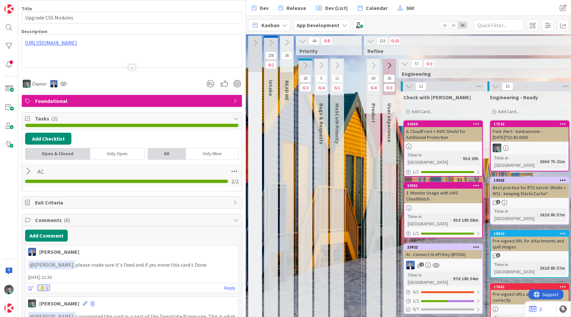
scroll to position [0, 0]
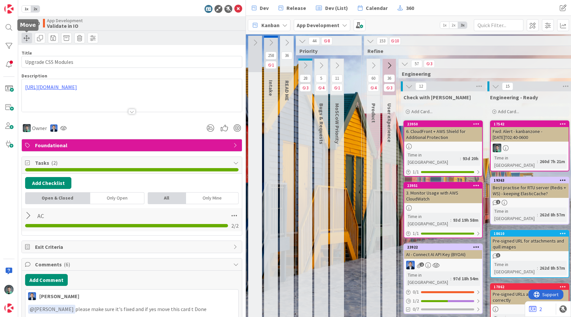
click at [25, 38] on span at bounding box center [26, 38] width 11 height 11
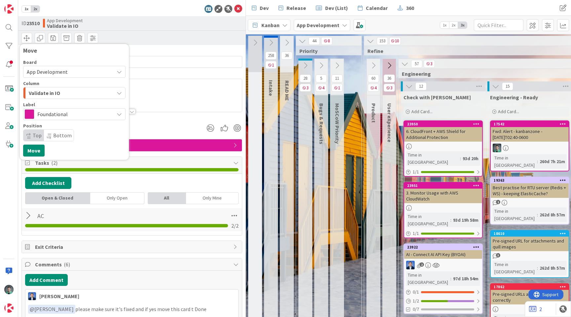
click at [48, 92] on span "Validate in IO" at bounding box center [44, 93] width 31 height 9
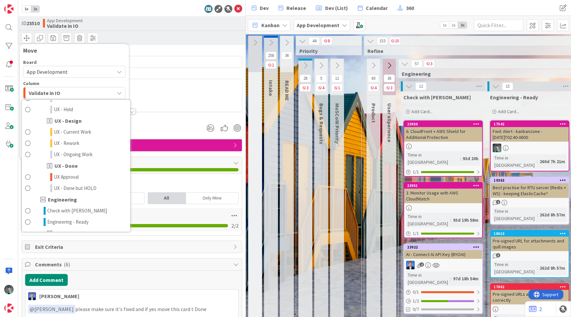
scroll to position [863, 0]
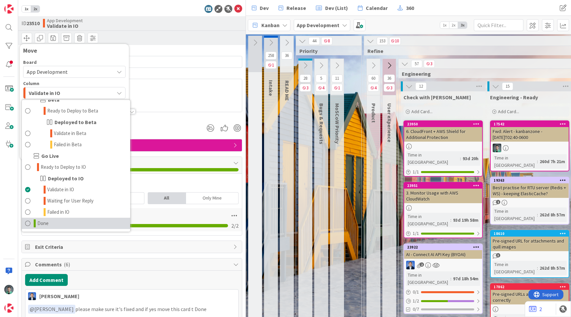
click at [63, 225] on link "Done" at bounding box center [76, 222] width 108 height 11
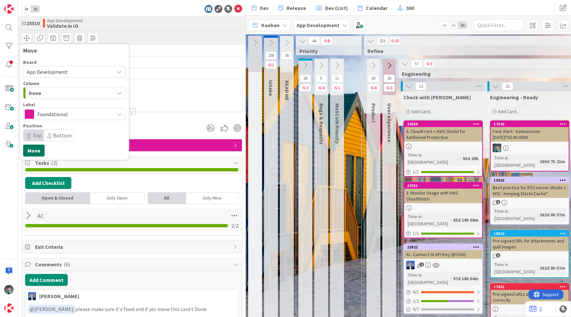
click at [36, 148] on button "Move" at bounding box center [33, 150] width 21 height 12
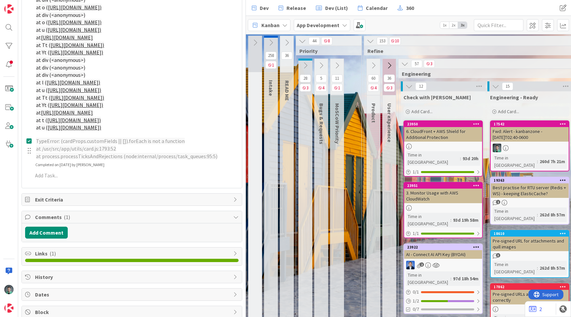
scroll to position [2336, 0]
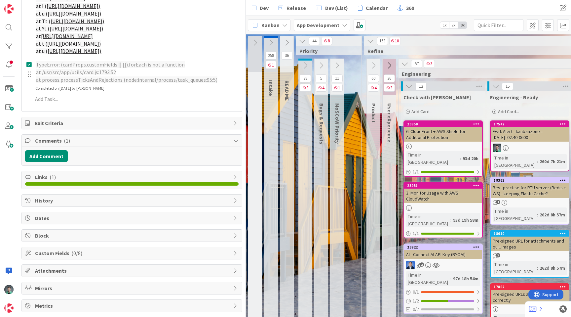
click at [49, 142] on span "Comments ( 1 )" at bounding box center [132, 140] width 195 height 8
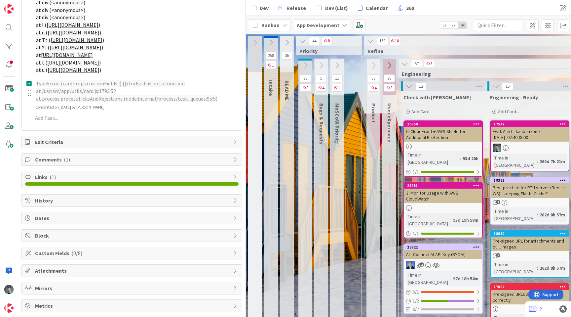
click at [46, 161] on span "Comments ( 1 )" at bounding box center [132, 159] width 195 height 8
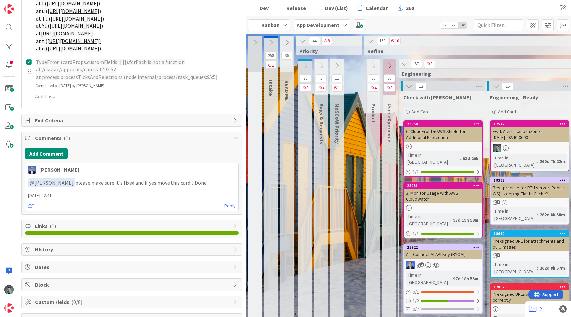
scroll to position [2340, 0]
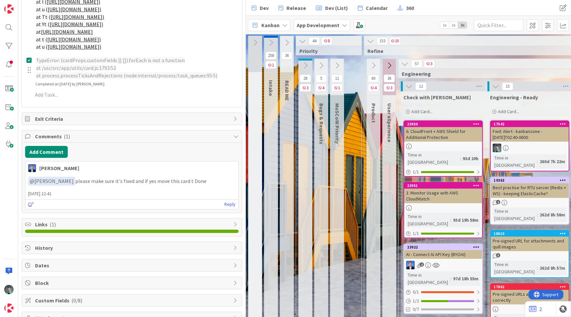
click at [29, 205] on icon at bounding box center [31, 204] width 6 height 5
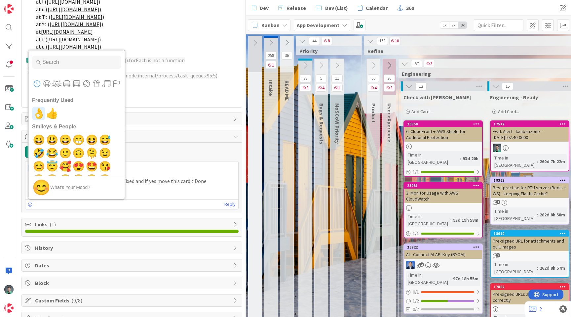
click at [39, 113] on span "👌" at bounding box center [39, 113] width 16 height 13
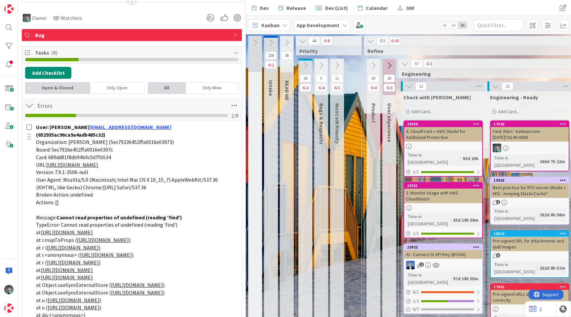
scroll to position [0, 0]
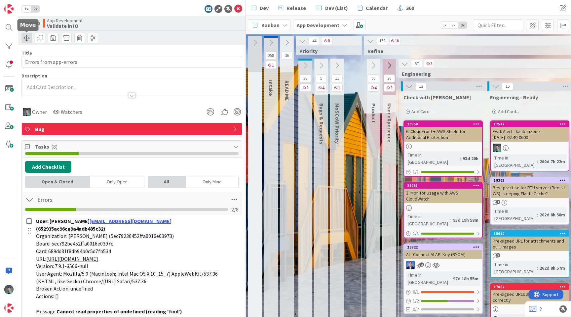
click at [30, 40] on span at bounding box center [26, 38] width 11 height 11
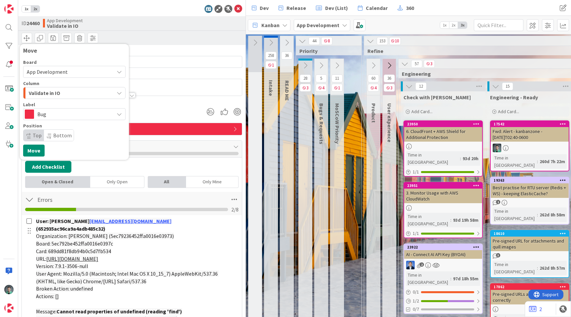
click at [49, 93] on span "Validate in IO" at bounding box center [44, 93] width 31 height 9
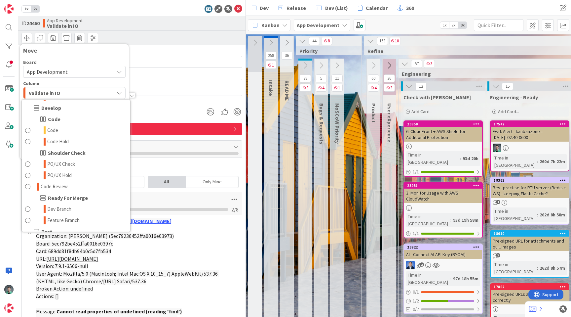
scroll to position [863, 0]
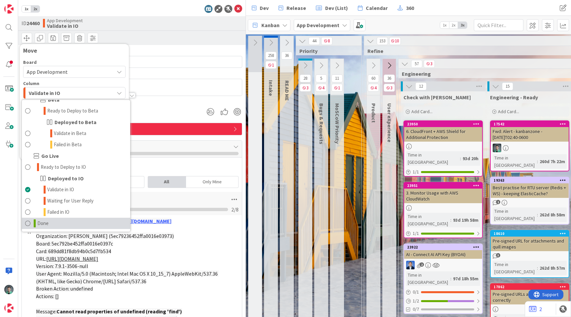
click at [52, 224] on link "Done" at bounding box center [76, 222] width 108 height 11
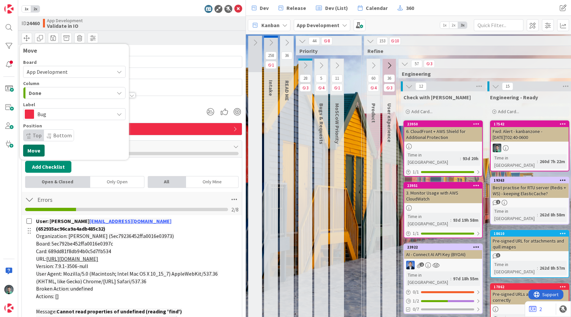
click at [33, 150] on button "Move" at bounding box center [33, 150] width 21 height 12
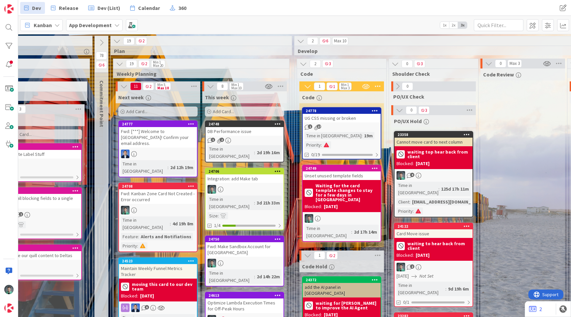
scroll to position [0, 617]
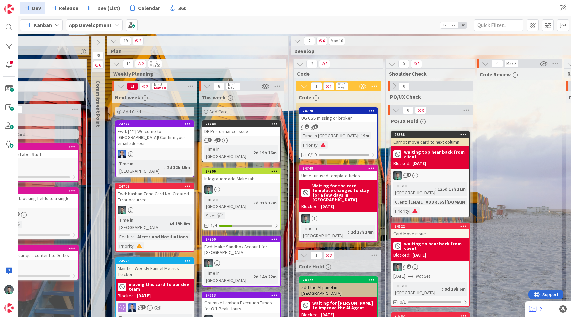
click at [100, 27] on b "App Development" at bounding box center [90, 25] width 43 height 7
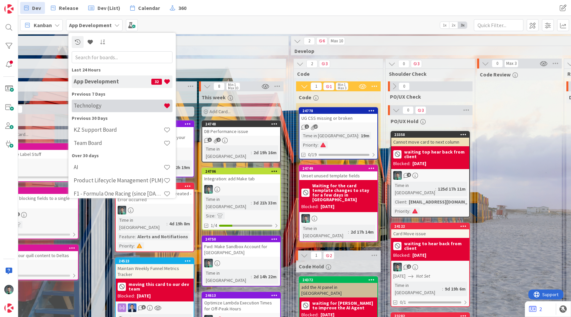
click at [104, 105] on h4 "Technology" at bounding box center [119, 105] width 90 height 7
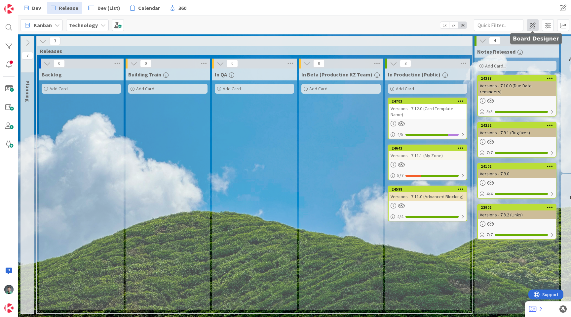
click at [535, 24] on span at bounding box center [533, 25] width 12 height 12
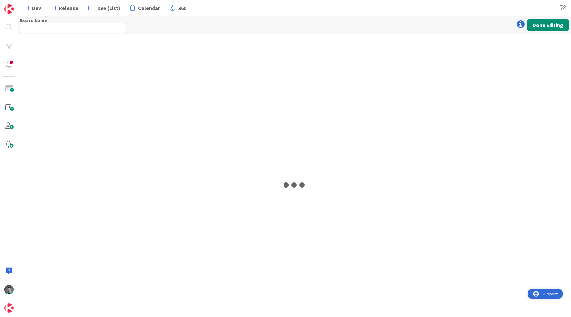
type input "Technology"
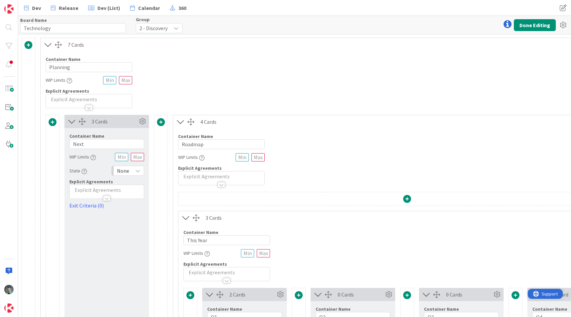
click at [542, 294] on span "Support" at bounding box center [550, 293] width 16 height 8
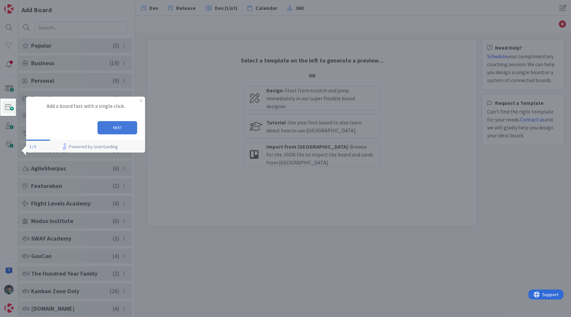
click at [119, 128] on button "NEXT" at bounding box center [117, 127] width 40 height 13
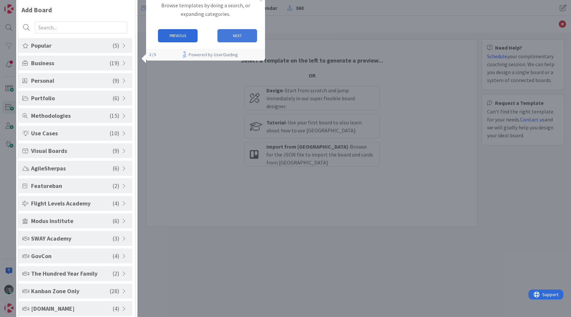
click at [238, 36] on button "NEXT" at bounding box center [237, 35] width 40 height 13
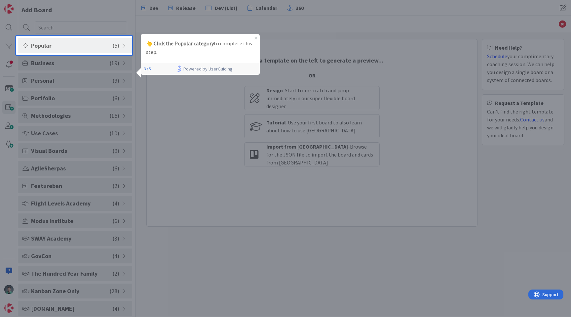
click at [98, 45] on span "Popular" at bounding box center [72, 45] width 82 height 9
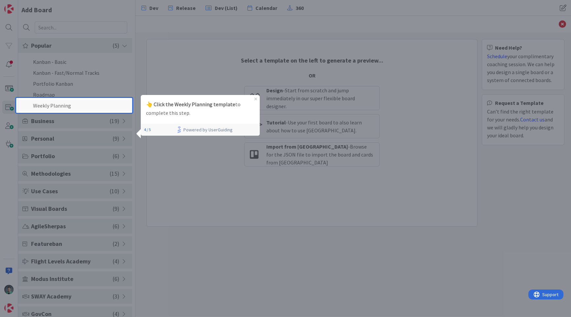
click at [83, 107] on li "Weekly Planning" at bounding box center [75, 105] width 114 height 11
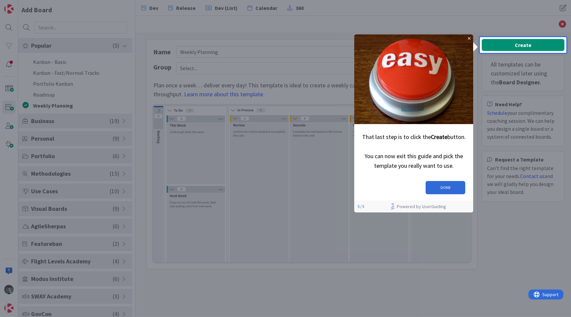
click at [552, 16] on div at bounding box center [523, 18] width 87 height 37
click at [468, 37] on icon "Close Preview" at bounding box center [469, 38] width 3 height 3
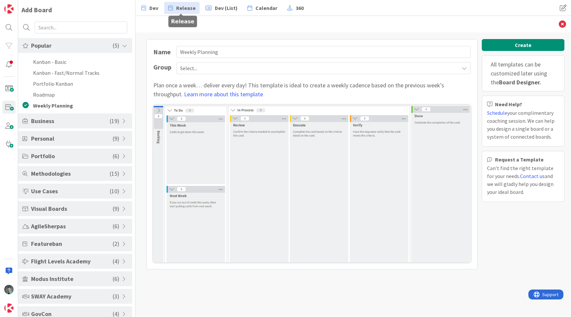
click at [185, 8] on span "Release" at bounding box center [185, 8] width 19 height 8
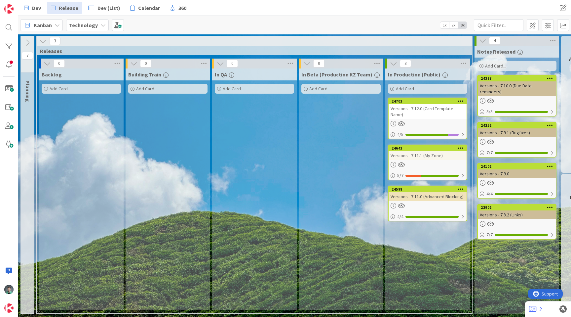
click at [543, 294] on span "Support" at bounding box center [550, 293] width 16 height 8
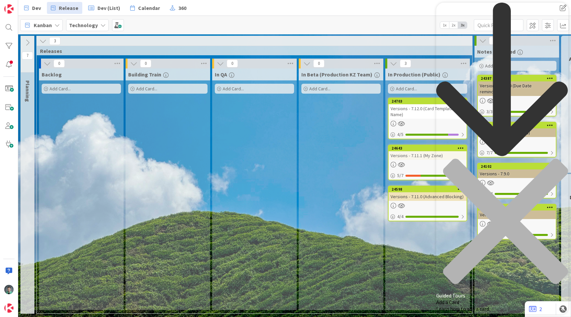
click at [459, 298] on span "Add a Card" at bounding box center [447, 301] width 23 height 7
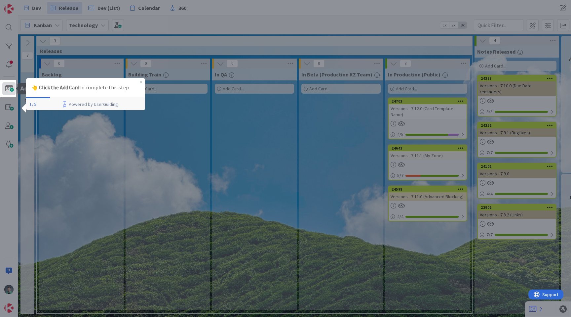
click at [4, 90] on span at bounding box center [8, 88] width 13 height 13
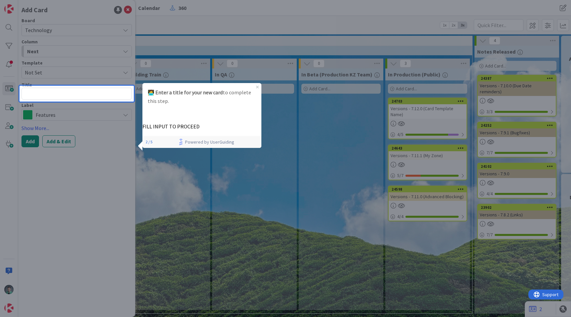
click at [102, 98] on textarea at bounding box center [76, 94] width 110 height 12
type textarea "x"
type textarea "t"
type textarea "x"
type textarea "te"
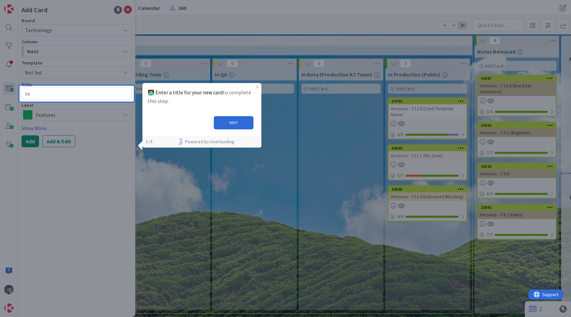
type textarea "x"
type textarea "tes"
type textarea "x"
type textarea "test"
click at [225, 122] on button "NEXT" at bounding box center [234, 122] width 40 height 13
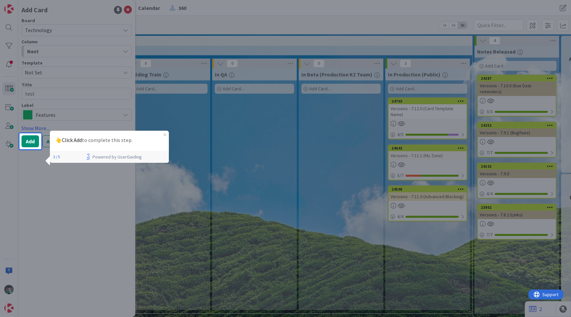
click at [163, 134] on div "👆 Click Add to complete this step." at bounding box center [109, 140] width 119 height 19
click at [164, 135] on icon "Close Preview" at bounding box center [164, 134] width 3 height 3
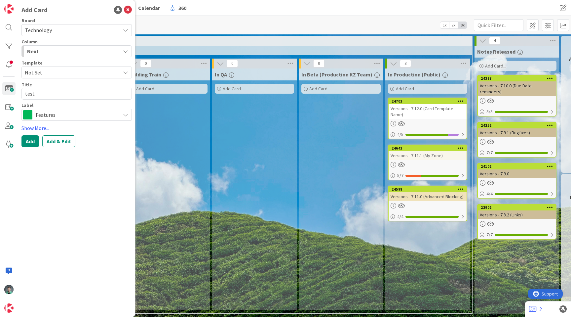
click at [555, 294] on span "Support" at bounding box center [550, 293] width 16 height 8
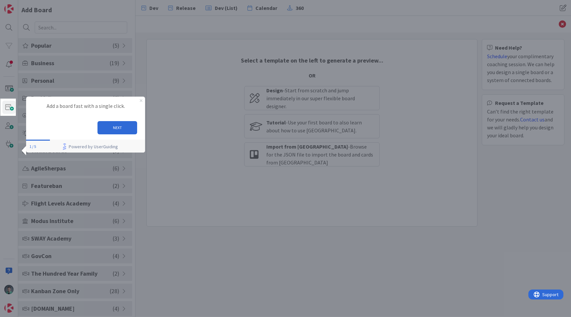
click at [140, 99] on icon "Close Preview" at bounding box center [141, 100] width 3 height 3
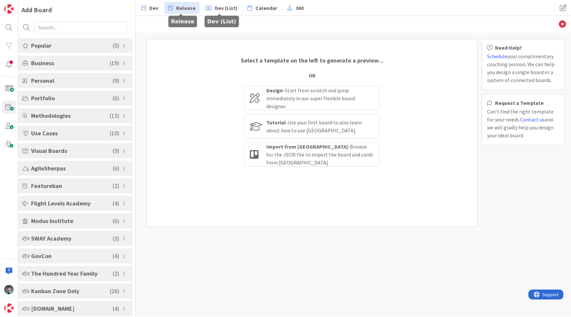
click at [185, 7] on span "Release" at bounding box center [185, 8] width 19 height 8
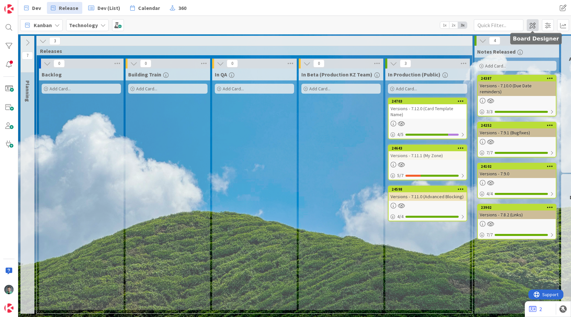
click at [533, 27] on span at bounding box center [533, 25] width 12 height 12
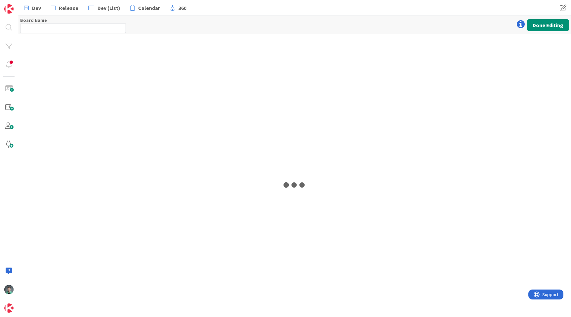
type input "Technology"
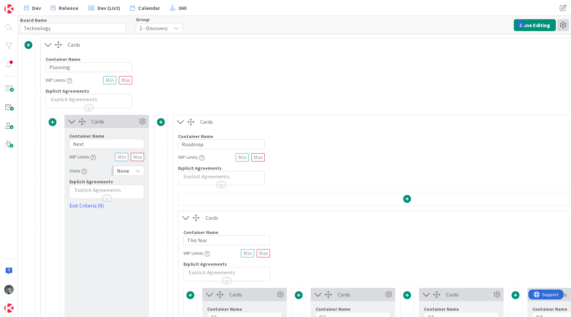
click at [565, 27] on icon at bounding box center [563, 25] width 12 height 12
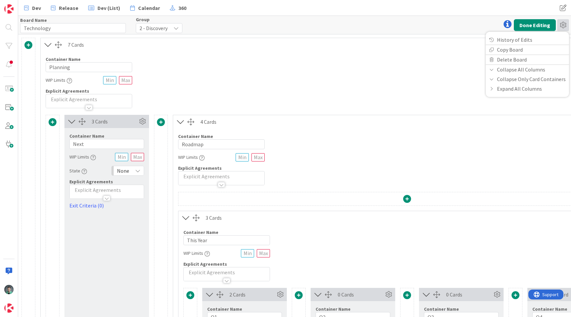
click at [454, 28] on div "Board Name 10 / 64 Technology Group 2 - Discovery Done Editing History of Edits…" at bounding box center [294, 25] width 553 height 18
click at [562, 26] on icon at bounding box center [563, 25] width 12 height 12
click at [317, 21] on div "Board Name 10 / 64 Technology Group 2 - Discovery Done Editing History of Edits…" at bounding box center [294, 25] width 553 height 18
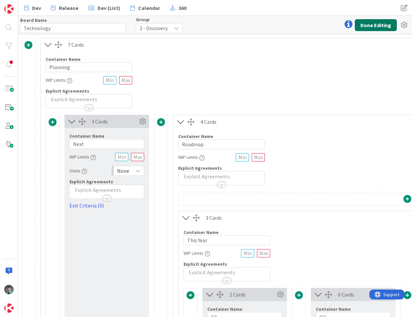
click at [376, 26] on button "Done Editing" at bounding box center [376, 25] width 42 height 12
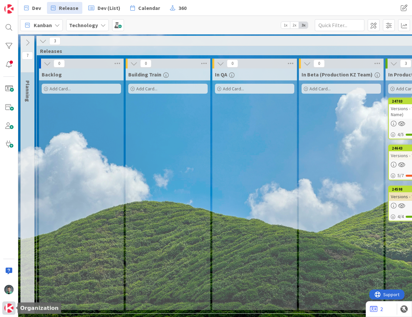
click at [6, 305] on img at bounding box center [8, 307] width 9 height 9
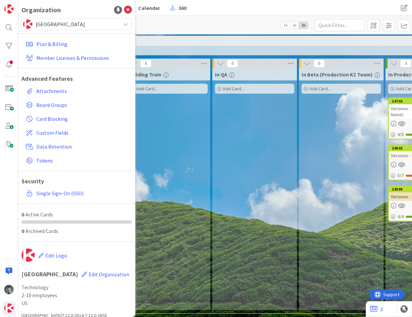
click at [106, 27] on span "[GEOGRAPHIC_DATA]" at bounding box center [76, 23] width 81 height 9
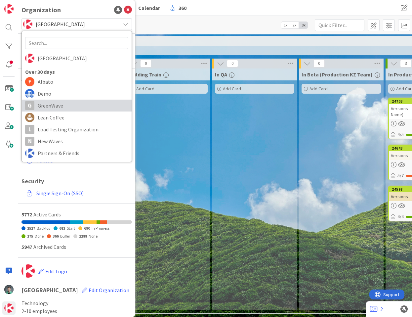
click at [69, 108] on span "GreenWave" at bounding box center [83, 105] width 91 height 10
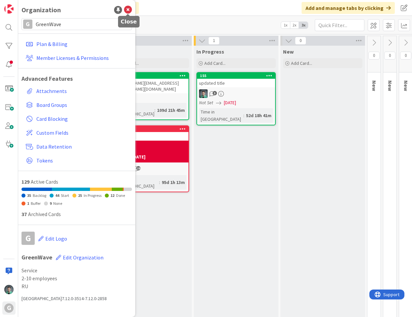
click at [130, 9] on icon at bounding box center [128, 10] width 8 height 8
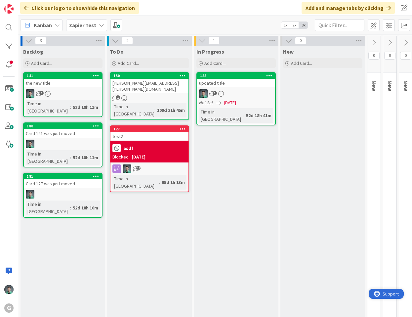
click at [394, 296] on span "Support" at bounding box center [390, 293] width 16 height 8
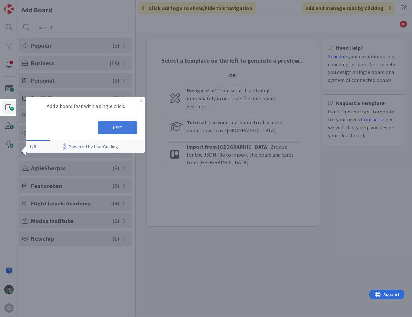
click at [108, 127] on button "NEXT" at bounding box center [117, 127] width 40 height 13
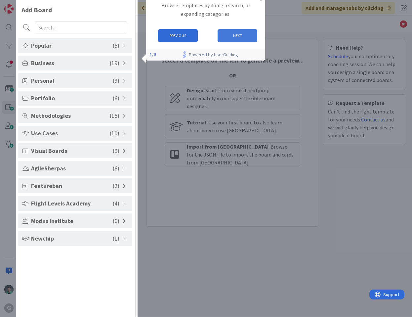
click at [241, 33] on button "NEXT" at bounding box center [237, 35] width 40 height 13
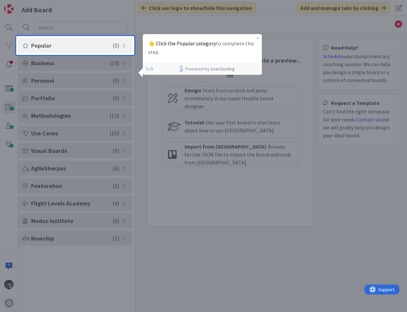
click at [101, 46] on span "Popular" at bounding box center [72, 45] width 82 height 9
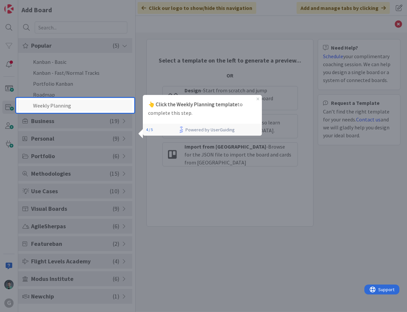
click at [79, 106] on li "Weekly Planning" at bounding box center [75, 105] width 114 height 11
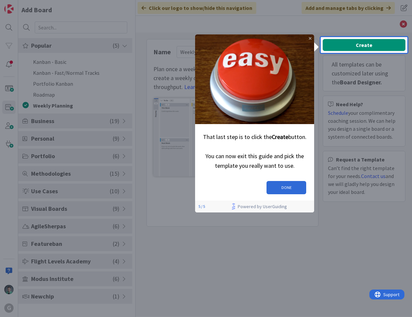
click at [309, 38] on icon "Close Preview" at bounding box center [310, 38] width 3 height 3
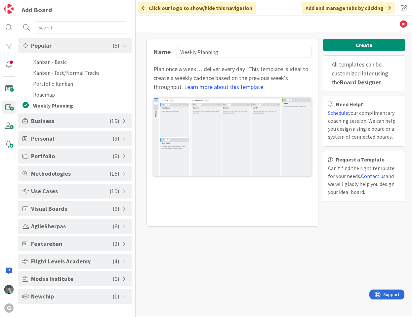
click at [389, 288] on div "Name Weekly Planning Plan once a week… deliver every day! This template is idea…" at bounding box center [273, 174] width 276 height 284
click at [389, 291] on span "Support" at bounding box center [390, 293] width 16 height 8
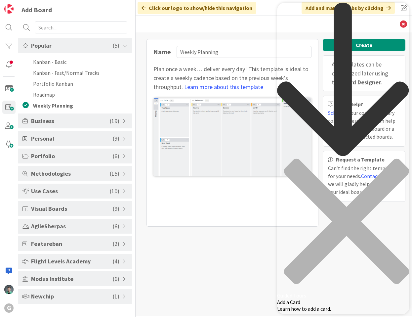
click at [334, 298] on div "Add a Card Learn how to add a card." at bounding box center [343, 304] width 132 height 13
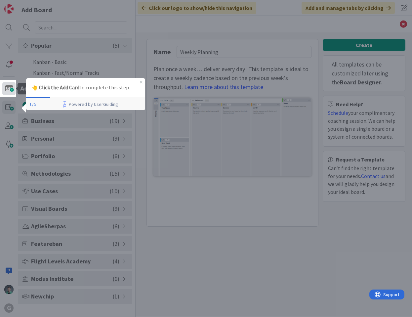
click at [11, 90] on span at bounding box center [8, 88] width 13 height 13
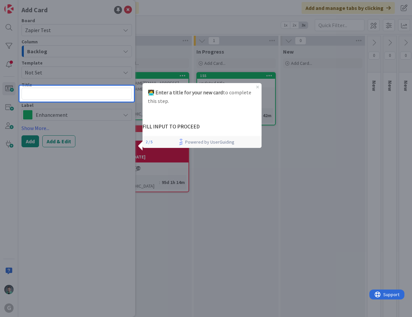
click at [50, 91] on textarea at bounding box center [76, 94] width 110 height 12
type textarea "x"
type textarea "l"
type textarea "x"
type textarea "lkj"
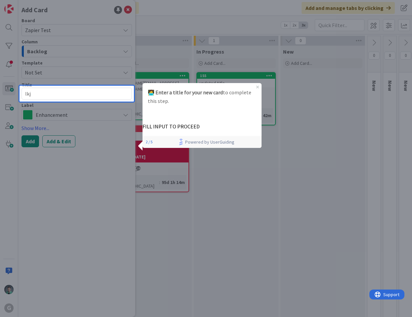
type textarea "x"
type textarea "lkjl"
type textarea "x"
type textarea "lkj"
type textarea "x"
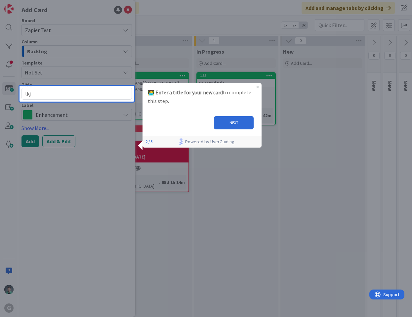
type textarea "lk"
type textarea "x"
type textarea "l"
type textarea "x"
type textarea "t"
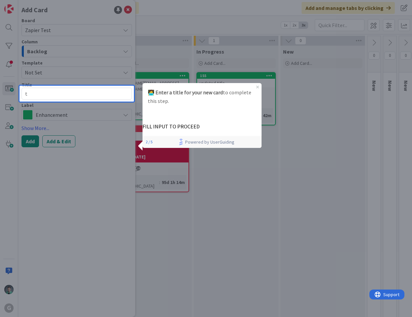
type textarea "x"
type textarea "te"
type textarea "x"
type textarea "tes"
type textarea "x"
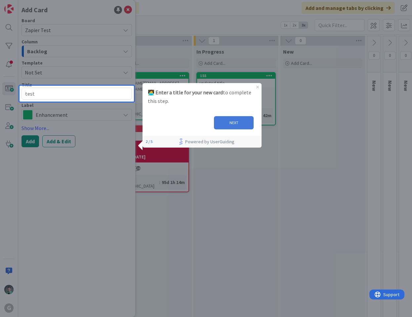
type textarea "test"
click at [237, 123] on button "NEXT" at bounding box center [234, 122] width 40 height 13
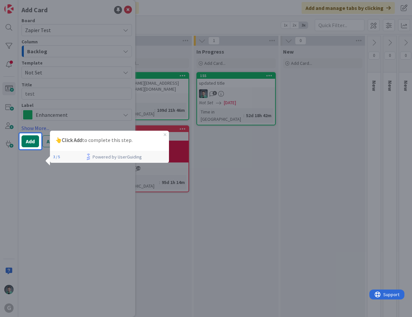
click at [25, 142] on button "Add" at bounding box center [30, 141] width 18 height 12
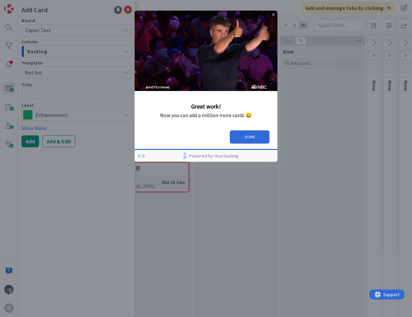
click at [273, 14] on icon "Close Preview" at bounding box center [273, 14] width 3 height 3
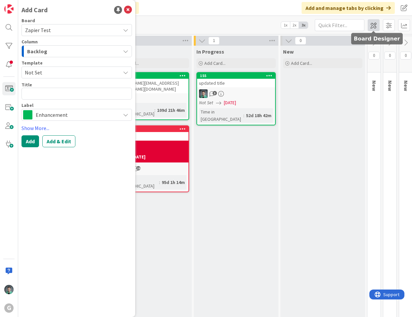
click at [371, 26] on span at bounding box center [373, 25] width 12 height 12
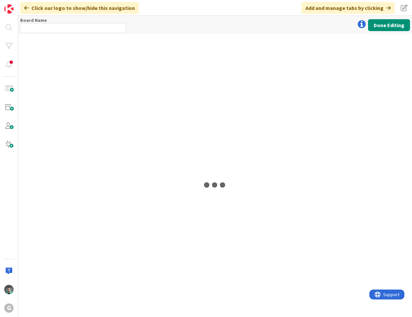
type input "Zapier Test"
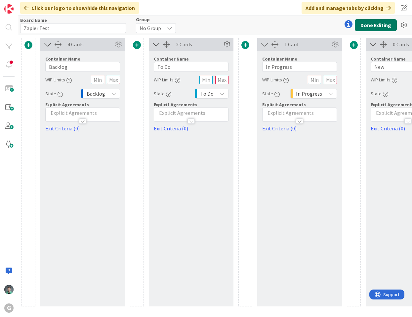
click at [379, 22] on button "Done Editing" at bounding box center [376, 25] width 42 height 12
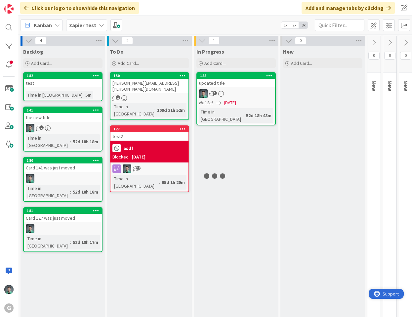
click at [379, 291] on icon "open resource center" at bounding box center [377, 293] width 6 height 6
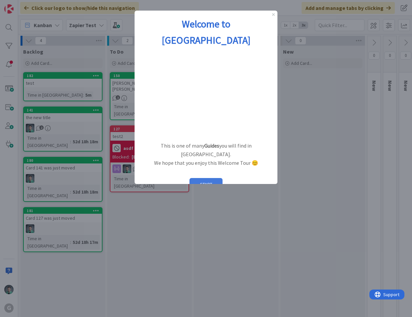
click at [211, 178] on button "START" at bounding box center [205, 184] width 33 height 13
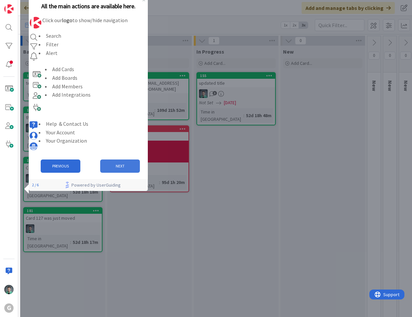
click at [122, 173] on button "NEXT" at bounding box center [120, 165] width 40 height 13
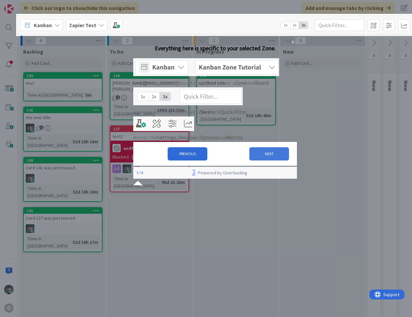
click at [255, 160] on button "NEXT" at bounding box center [269, 153] width 40 height 13
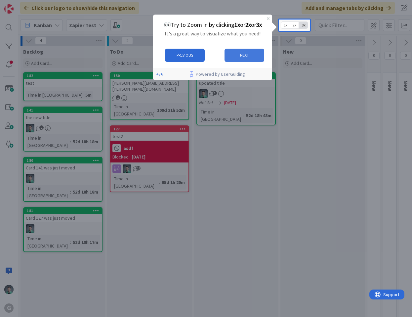
click at [245, 54] on button "NEXT" at bounding box center [244, 54] width 40 height 13
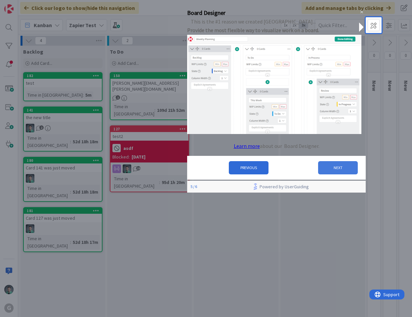
click at [320, 167] on button "NEXT" at bounding box center [338, 167] width 40 height 13
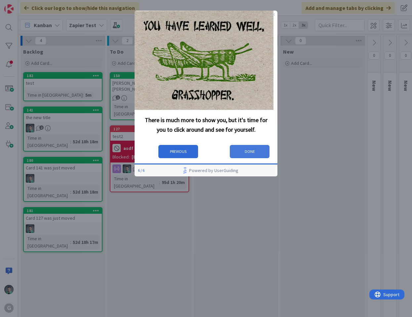
click at [261, 153] on button "DONE" at bounding box center [250, 151] width 40 height 13
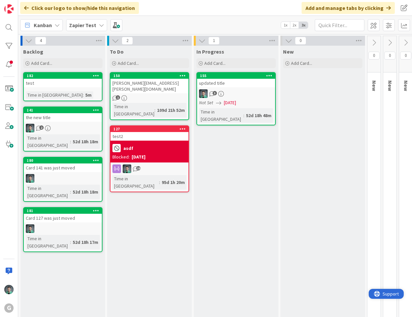
click at [378, 295] on icon "open resource center" at bounding box center [377, 293] width 6 height 6
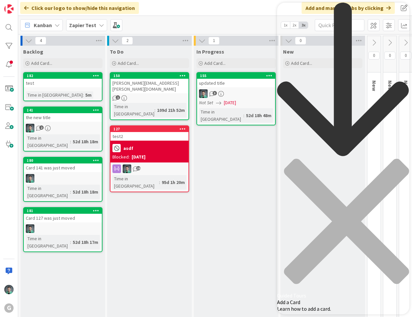
click at [314, 305] on span "Learn how to add a card." at bounding box center [304, 308] width 54 height 7
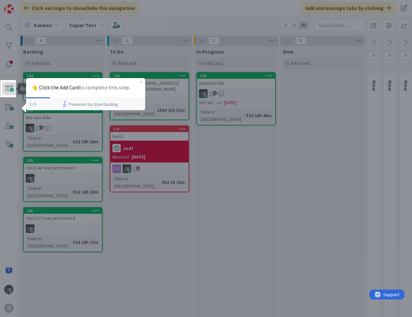
click at [5, 88] on span at bounding box center [8, 88] width 13 height 13
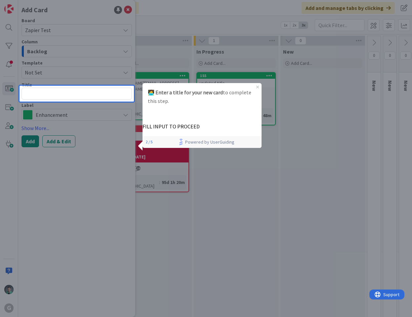
type textarea "x"
type textarea "t"
type textarea "x"
type textarea "tes"
type textarea "x"
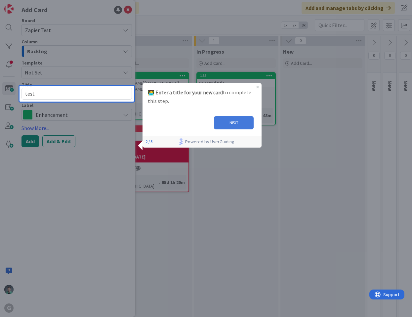
type textarea "test"
click at [228, 120] on button "NEXT" at bounding box center [234, 122] width 40 height 13
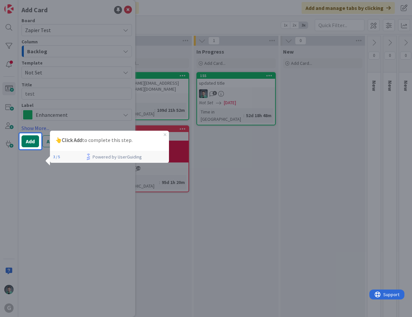
click at [28, 143] on button "Add" at bounding box center [30, 141] width 18 height 12
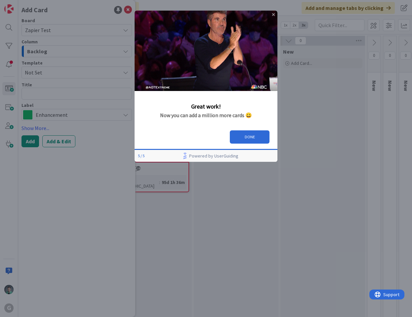
click at [272, 14] on icon "Close Preview" at bounding box center [273, 14] width 3 height 3
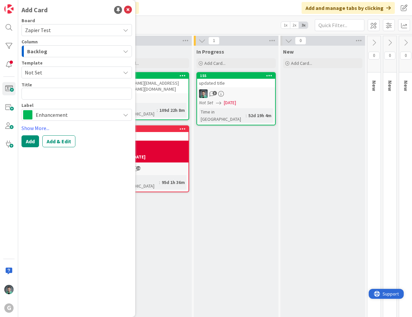
click at [382, 292] on div "Support" at bounding box center [386, 293] width 25 height 8
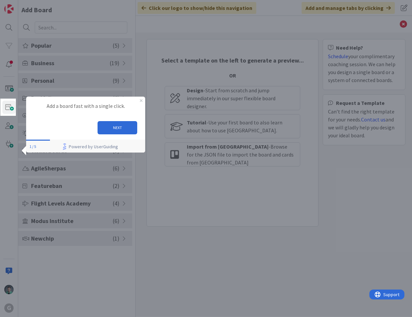
click at [8, 108] on div "G" at bounding box center [9, 158] width 18 height 317
click at [111, 125] on button "NEXT" at bounding box center [117, 127] width 40 height 13
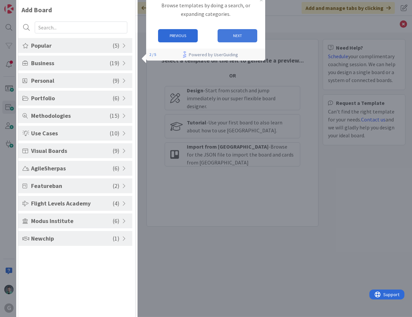
click at [240, 37] on button "NEXT" at bounding box center [237, 35] width 40 height 13
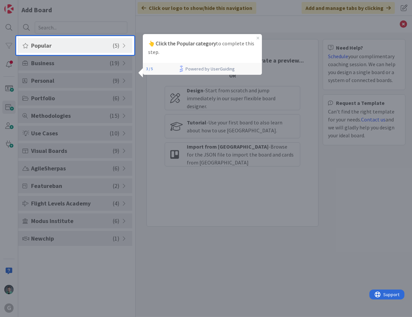
click at [76, 47] on span "Popular" at bounding box center [72, 45] width 82 height 9
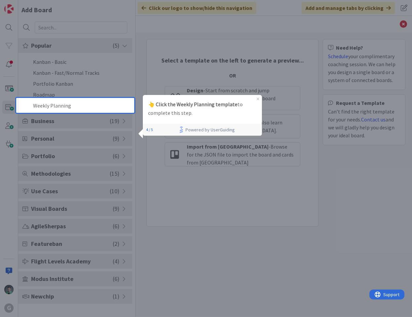
click at [51, 112] on div "Popular ( 5 ) Kanban - Basic Kanban - Fast/Normal Tracks Portfolio Kanban Roadm…" at bounding box center [75, 170] width 114 height 265
click at [55, 107] on li "Weekly Planning" at bounding box center [75, 105] width 114 height 11
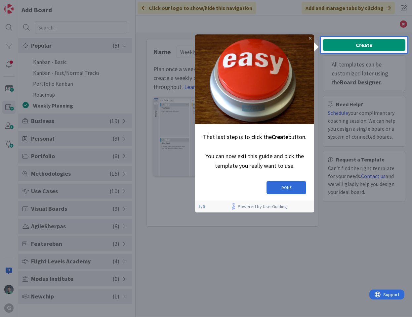
click at [310, 39] on icon "Close Preview" at bounding box center [310, 38] width 3 height 3
